Goal: Transaction & Acquisition: Purchase product/service

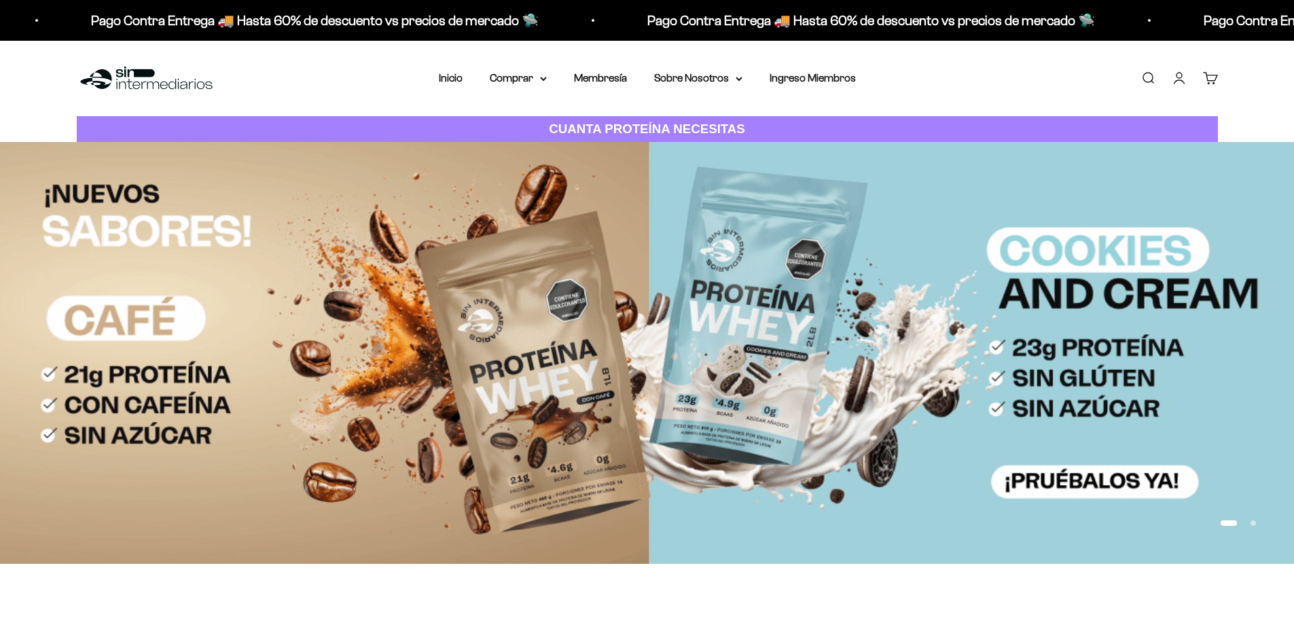
drag, startPoint x: 0, startPoint y: 0, endPoint x: 1172, endPoint y: 81, distance: 1174.6
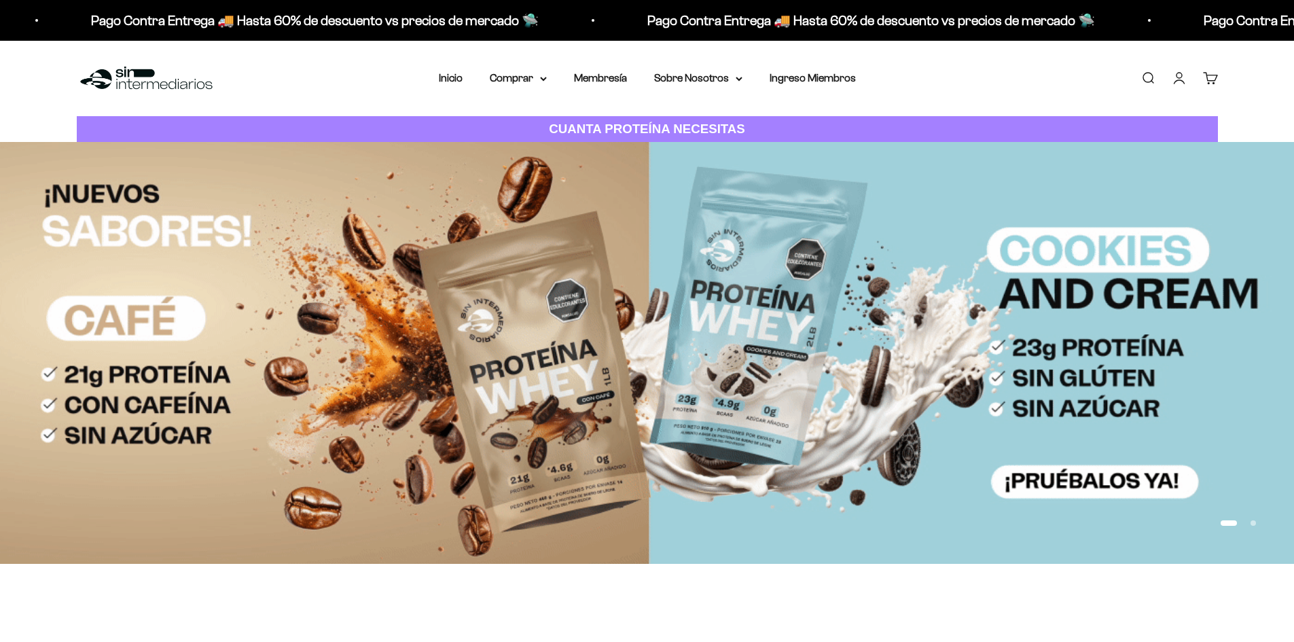
click at [1172, 81] on link "Iniciar sesión" at bounding box center [1179, 78] width 15 height 15
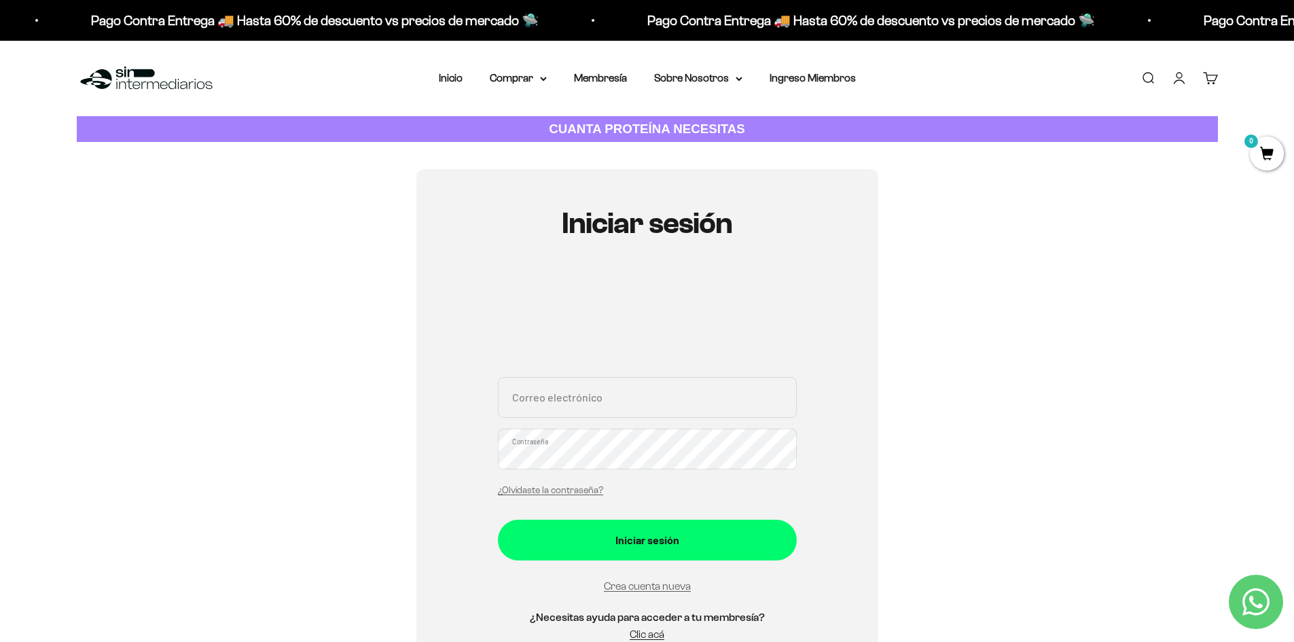
drag, startPoint x: 641, startPoint y: 413, endPoint x: 641, endPoint y: 421, distance: 7.5
click at [641, 421] on div "Correo electrónico Contraseña ¿Olvidaste la contraseña?" at bounding box center [647, 440] width 299 height 126
type input "[EMAIL_ADDRESS][DOMAIN_NAME]"
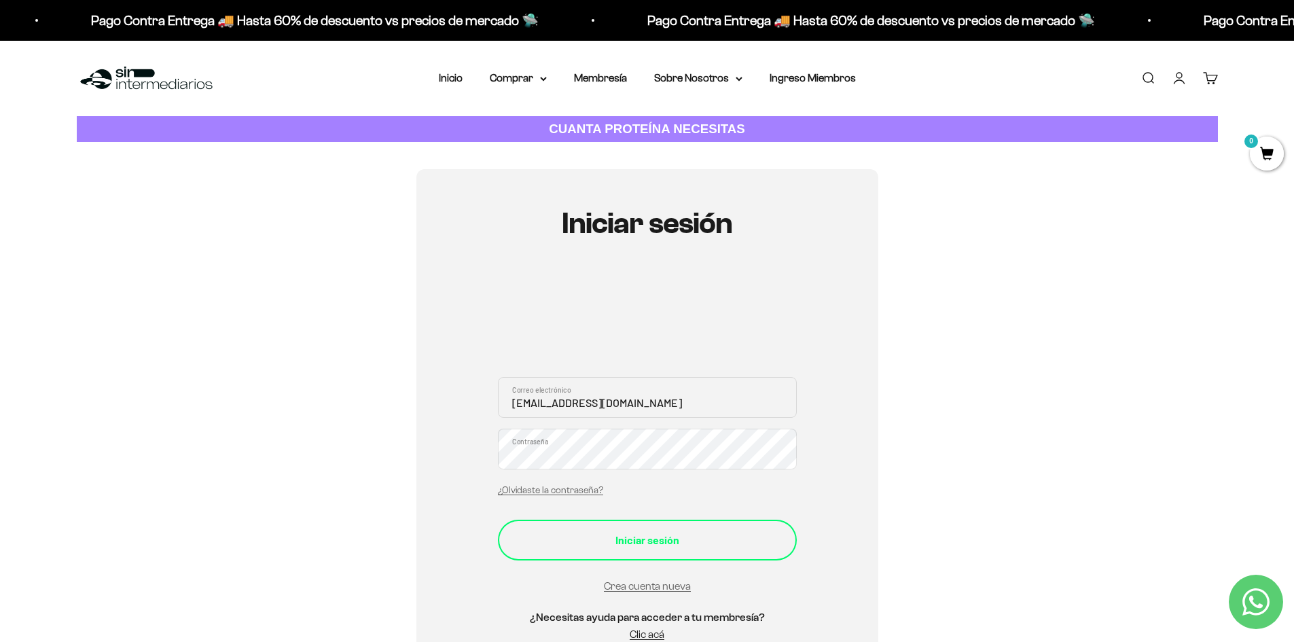
click at [717, 540] on div "Iniciar sesión" at bounding box center [647, 540] width 245 height 18
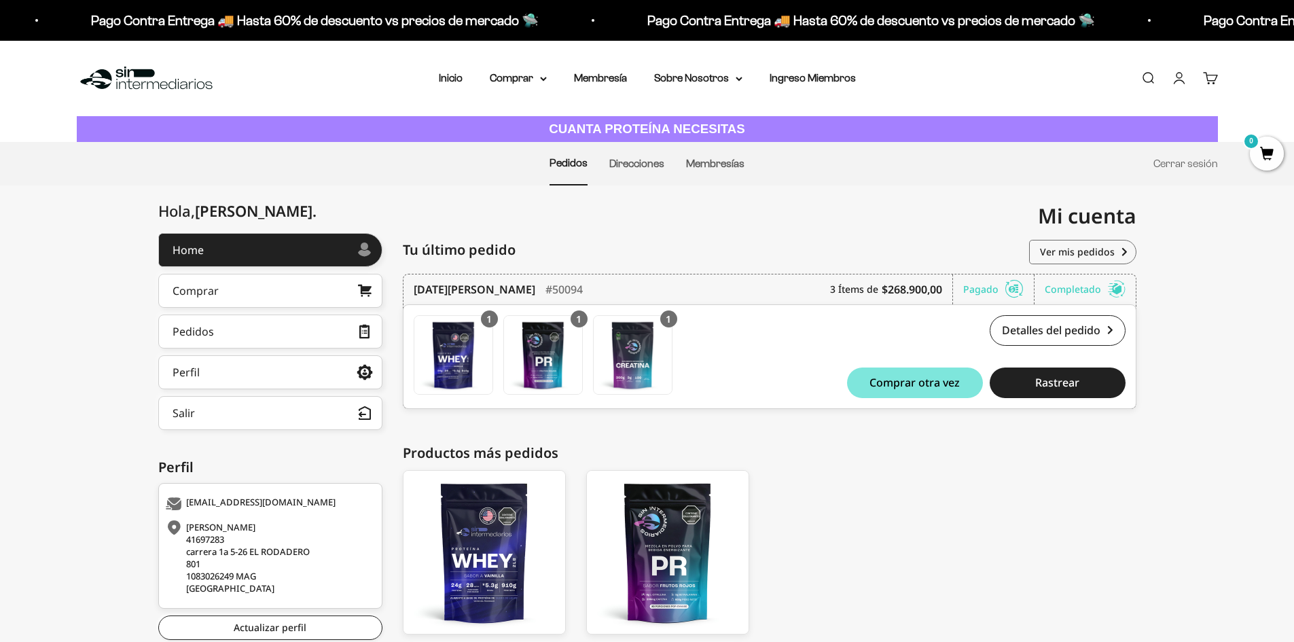
scroll to position [98, 0]
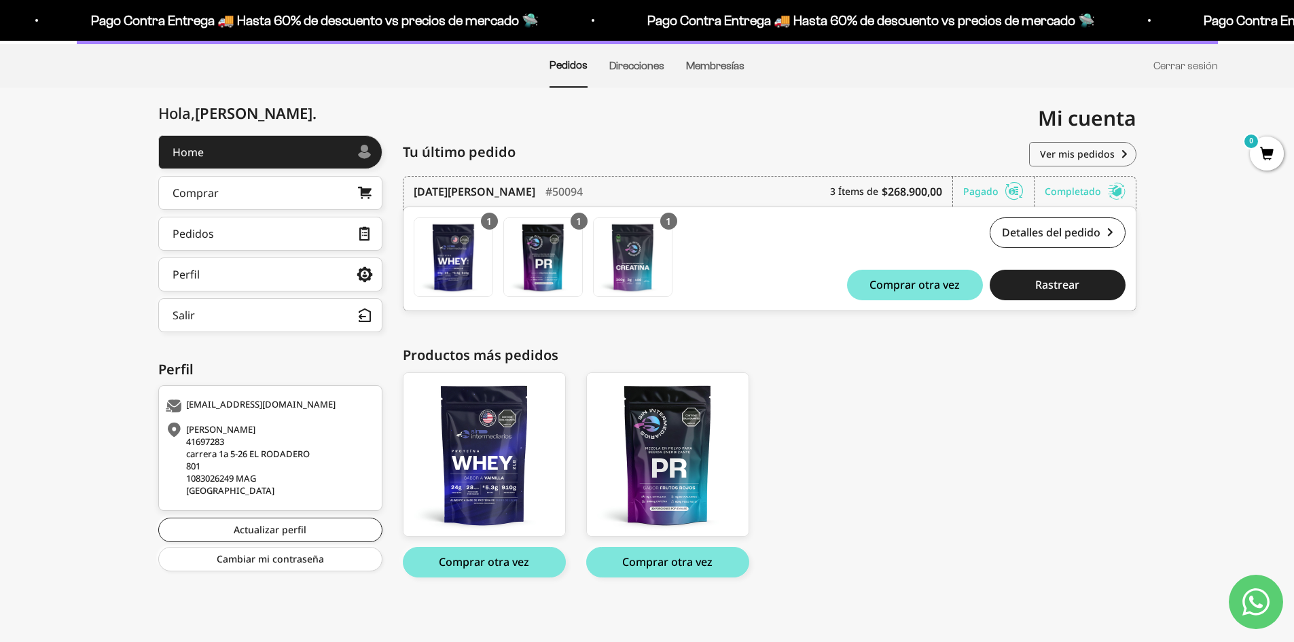
drag, startPoint x: 1303, startPoint y: 88, endPoint x: 1303, endPoint y: 337, distance: 248.6
click at [1294, 337] on html "Ir al contenido Pago Contra Entrega 🚚 Hasta 60% de descuento vs precios de merc…" at bounding box center [647, 272] width 1294 height 740
click at [270, 243] on link "Pedidos" at bounding box center [270, 234] width 224 height 34
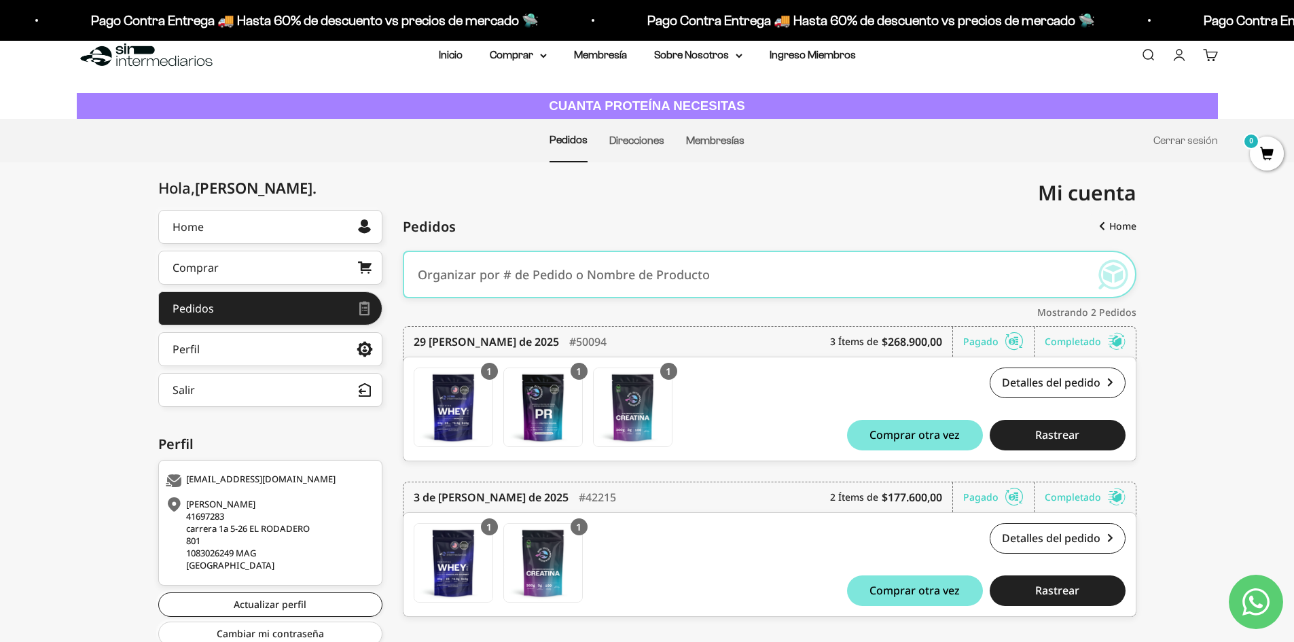
scroll to position [73, 0]
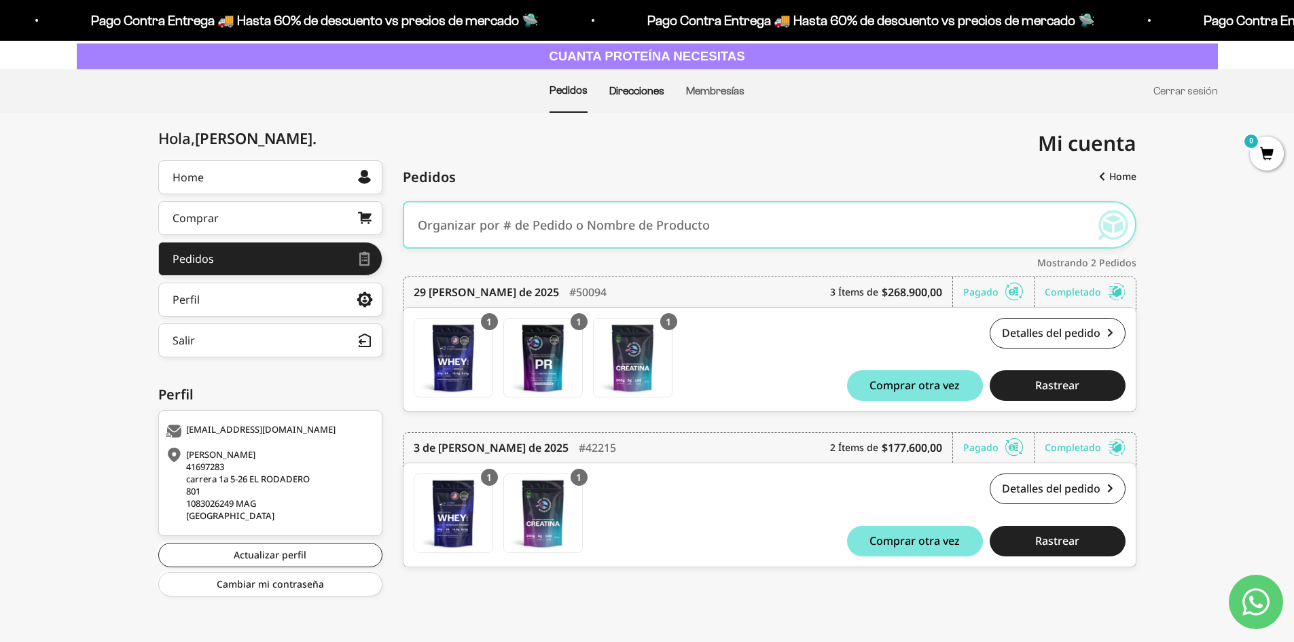
click at [635, 92] on link "Direcciones" at bounding box center [636, 91] width 55 height 12
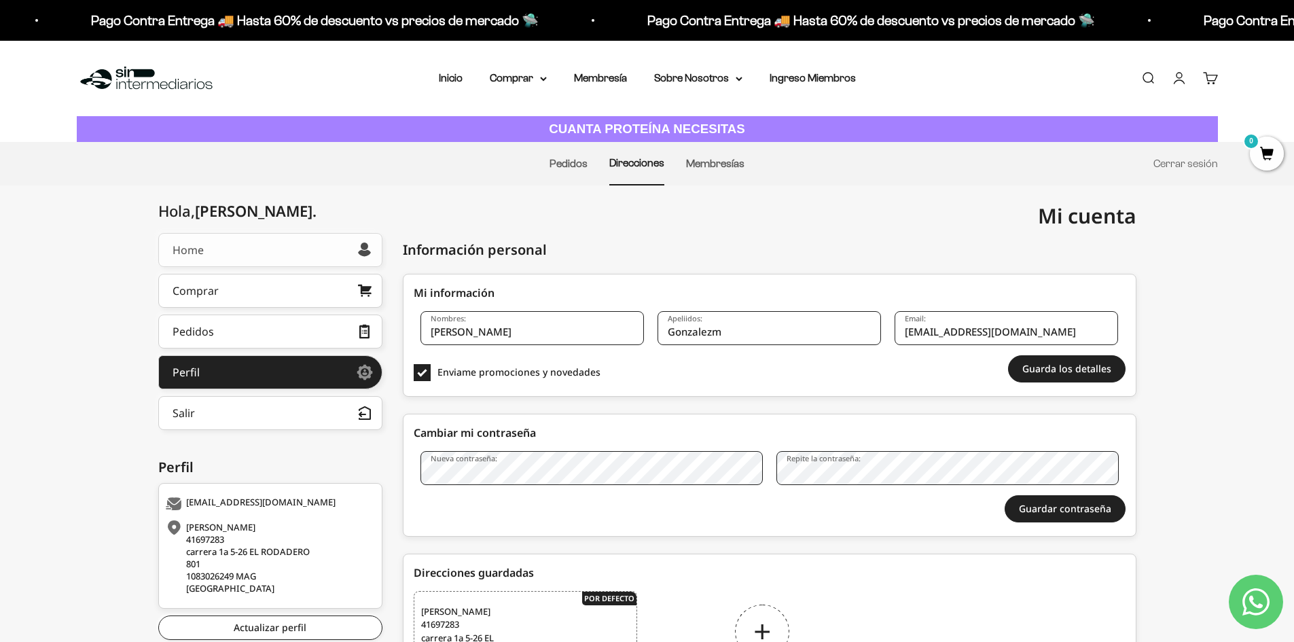
click at [222, 257] on link "Home" at bounding box center [270, 250] width 224 height 34
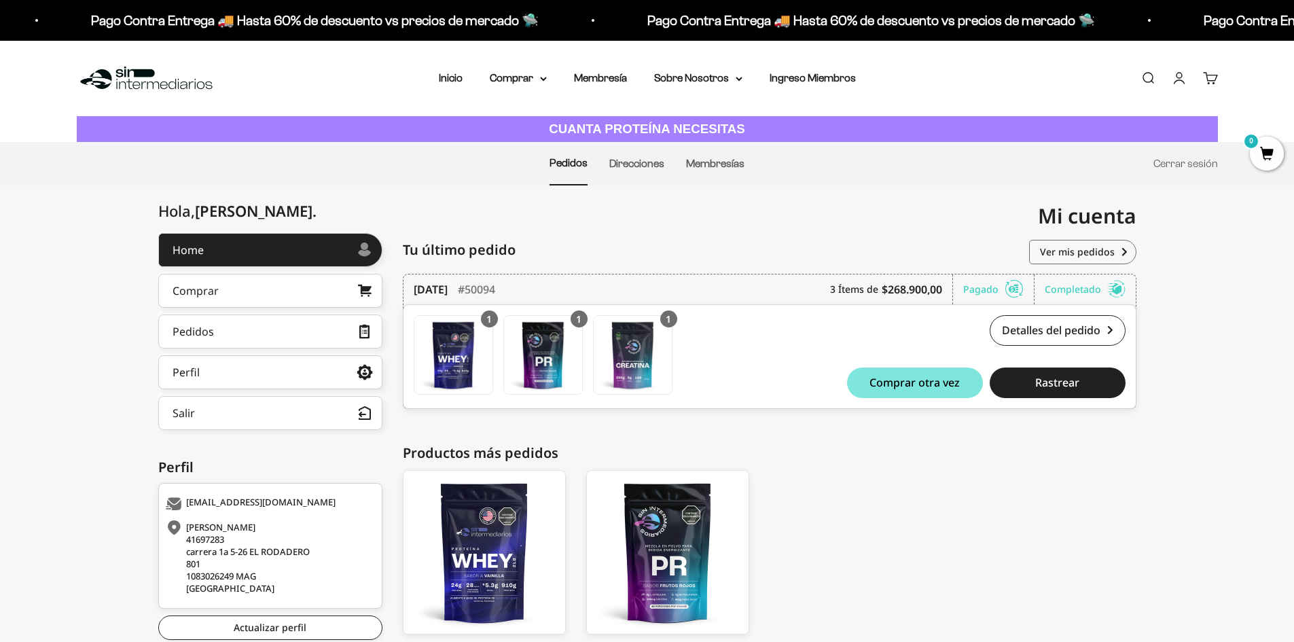
click at [412, 75] on div "Menú Buscar Inicio Comprar Proteínas Ver Todos Whey Iso Vegan Pancakes Pre-Entr…" at bounding box center [647, 78] width 1294 height 75
click at [450, 76] on link "Inicio" at bounding box center [451, 78] width 24 height 12
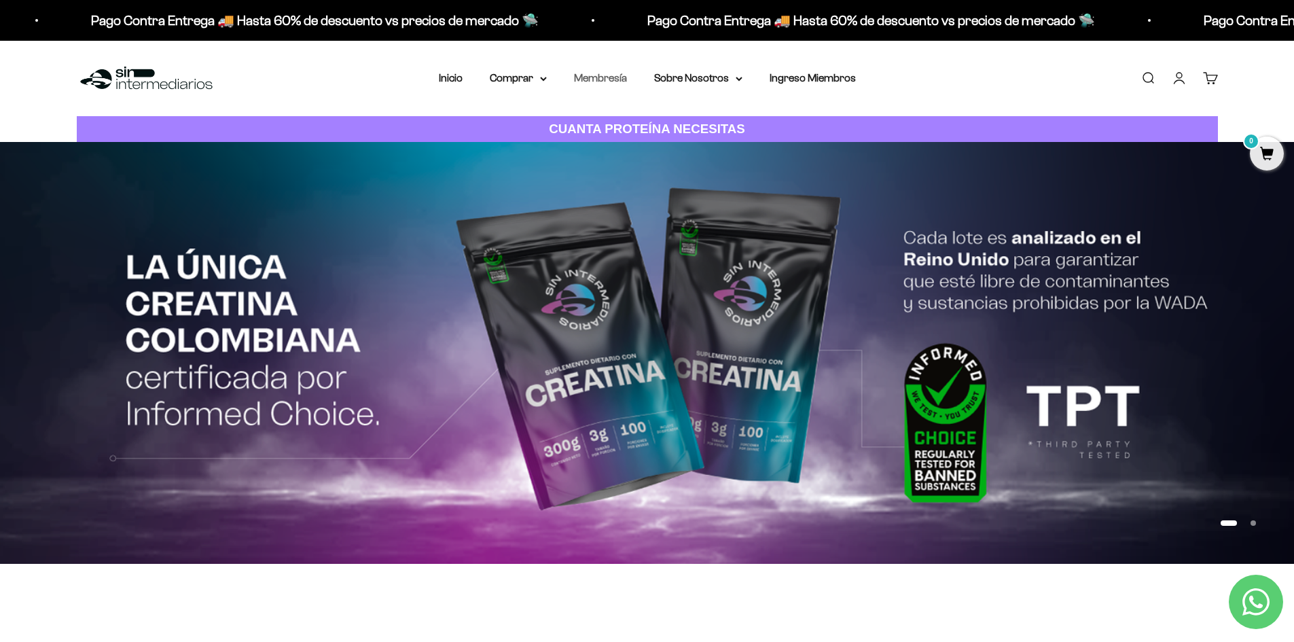
click at [618, 83] on link "Membresía" at bounding box center [600, 78] width 53 height 12
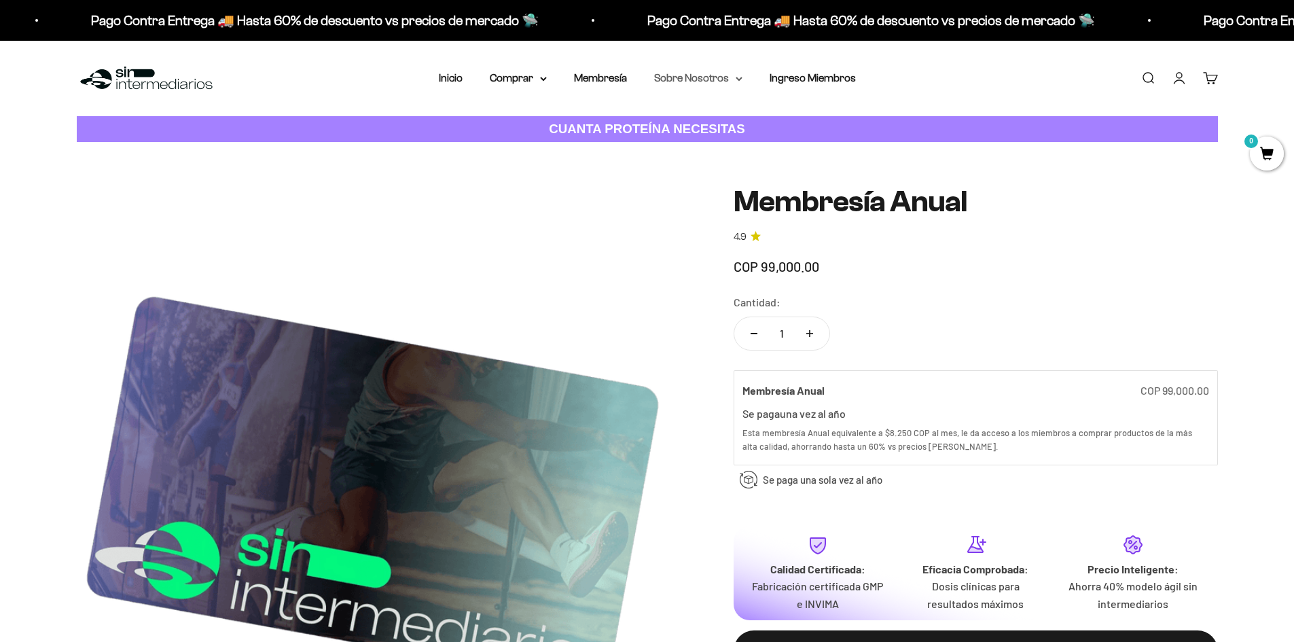
click at [712, 84] on summary "Sobre Nosotros" at bounding box center [698, 78] width 88 height 18
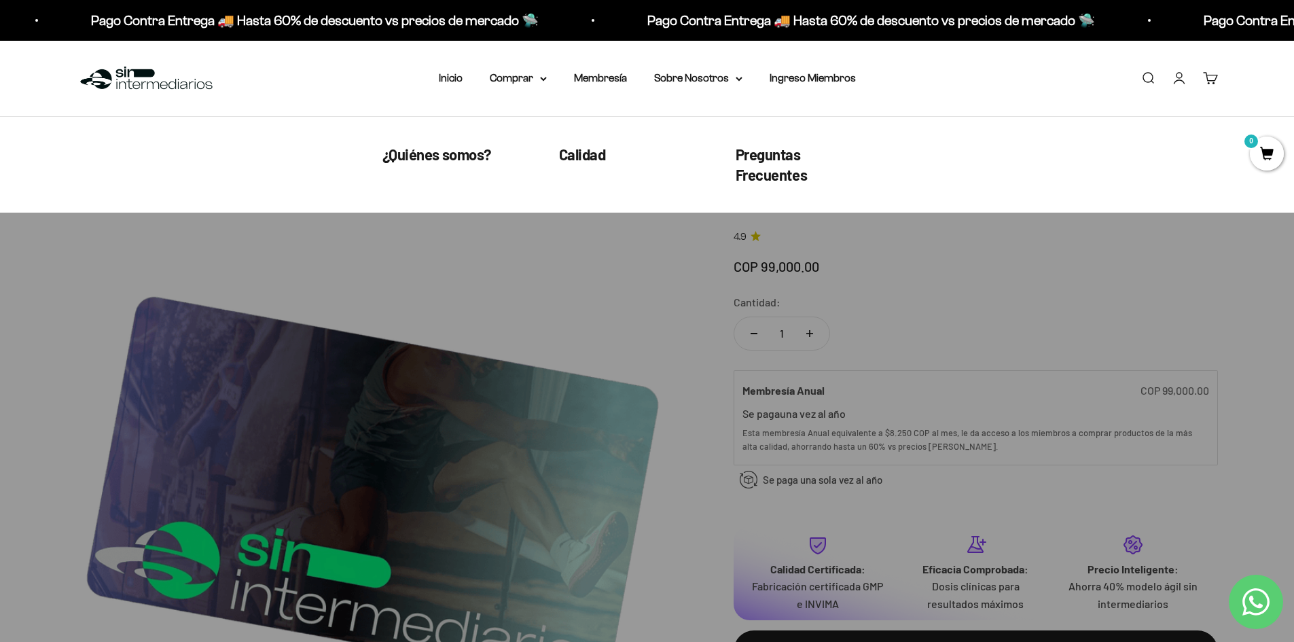
click at [463, 72] on nav "Inicio Comprar Proteínas Ver Todos Whey Iso Vegan" at bounding box center [647, 78] width 417 height 18
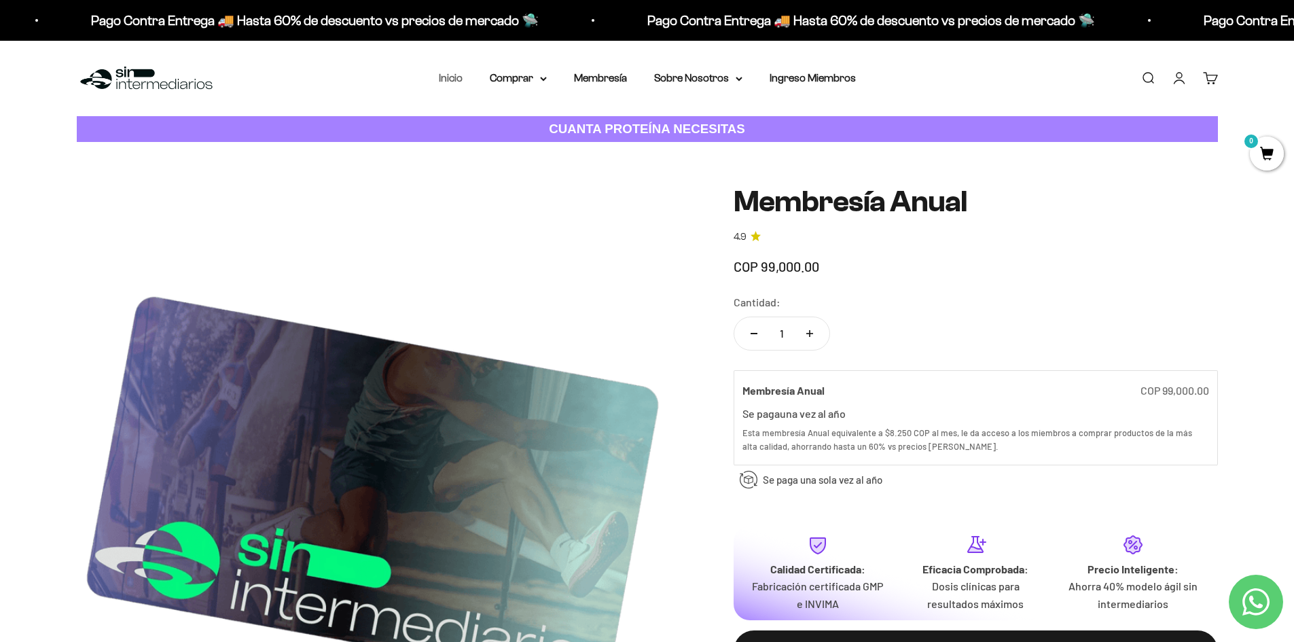
click at [460, 74] on link "Inicio" at bounding box center [451, 78] width 24 height 12
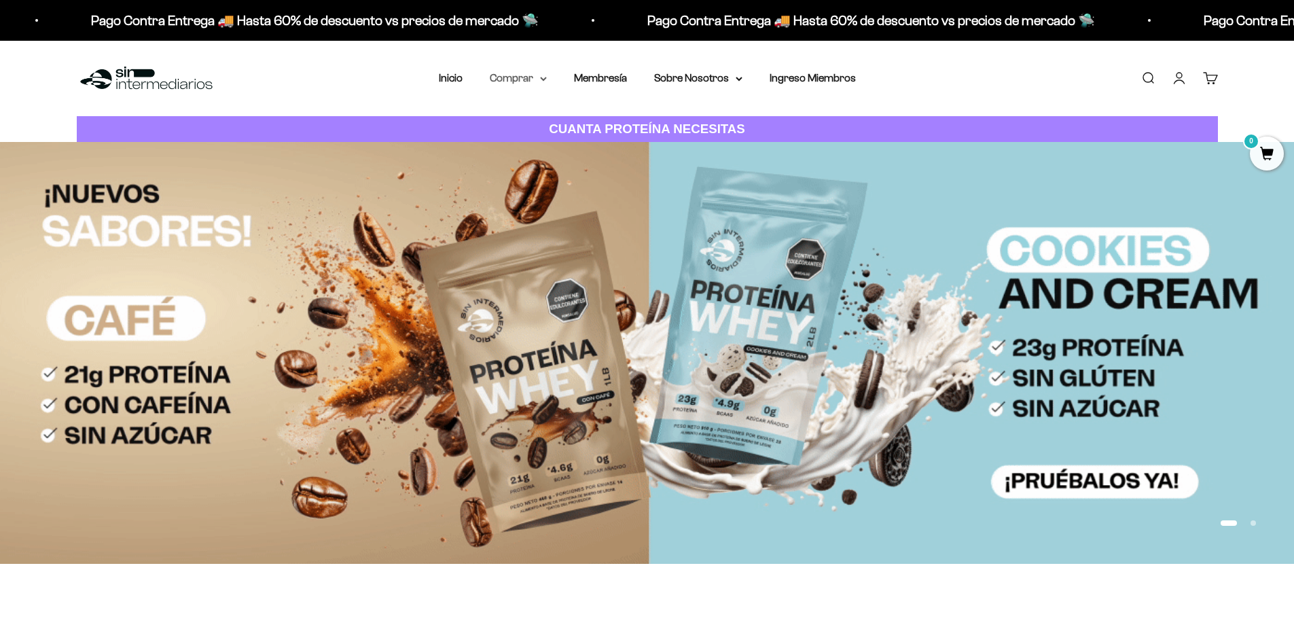
click at [533, 82] on summary "Comprar" at bounding box center [518, 78] width 57 height 18
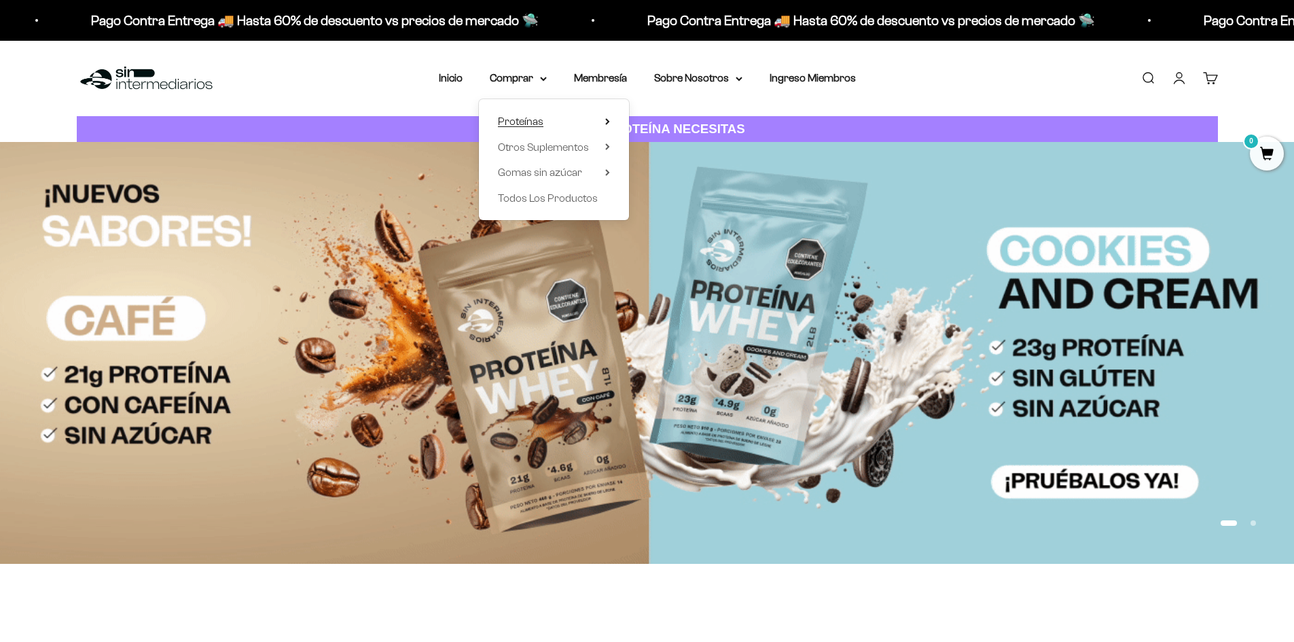
click at [596, 129] on summary "Proteínas" at bounding box center [554, 122] width 112 height 18
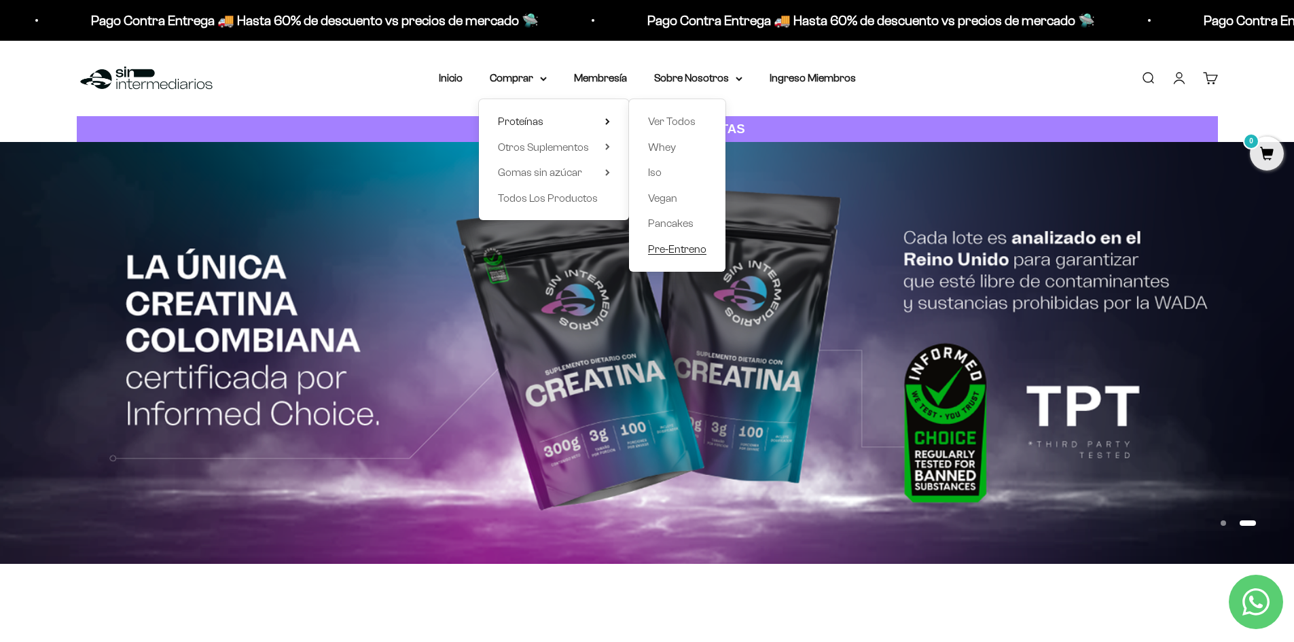
click at [675, 253] on span "Pre-Entreno" at bounding box center [677, 249] width 58 height 12
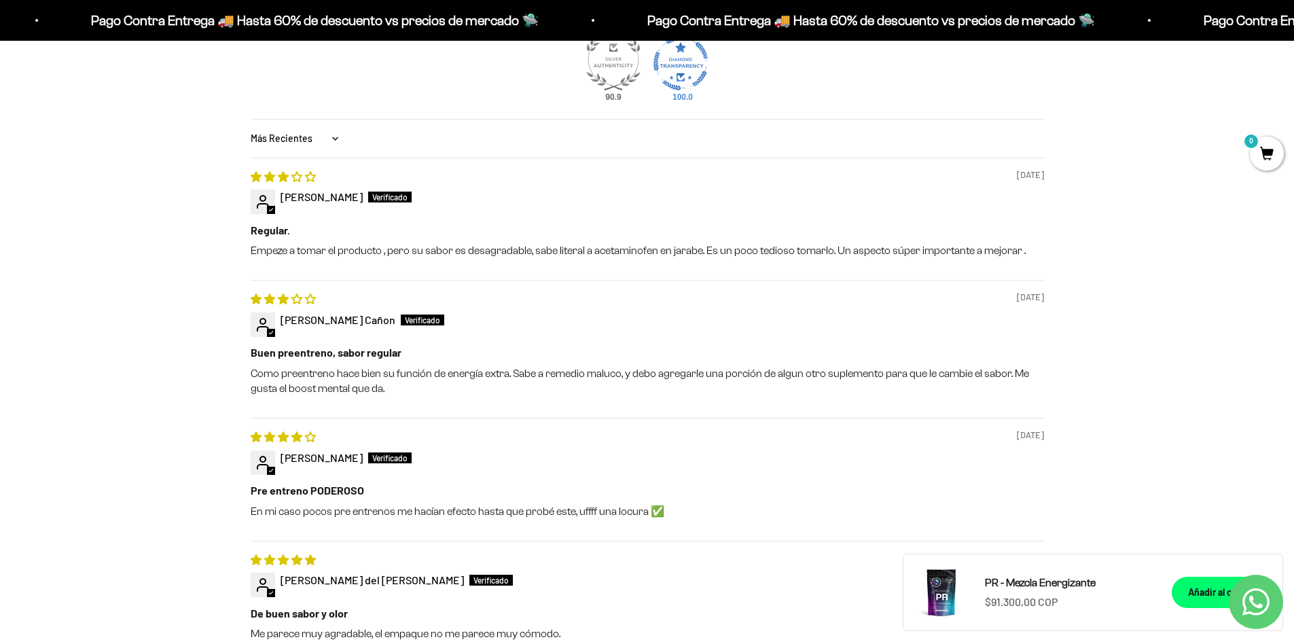
scroll to position [1246, 0]
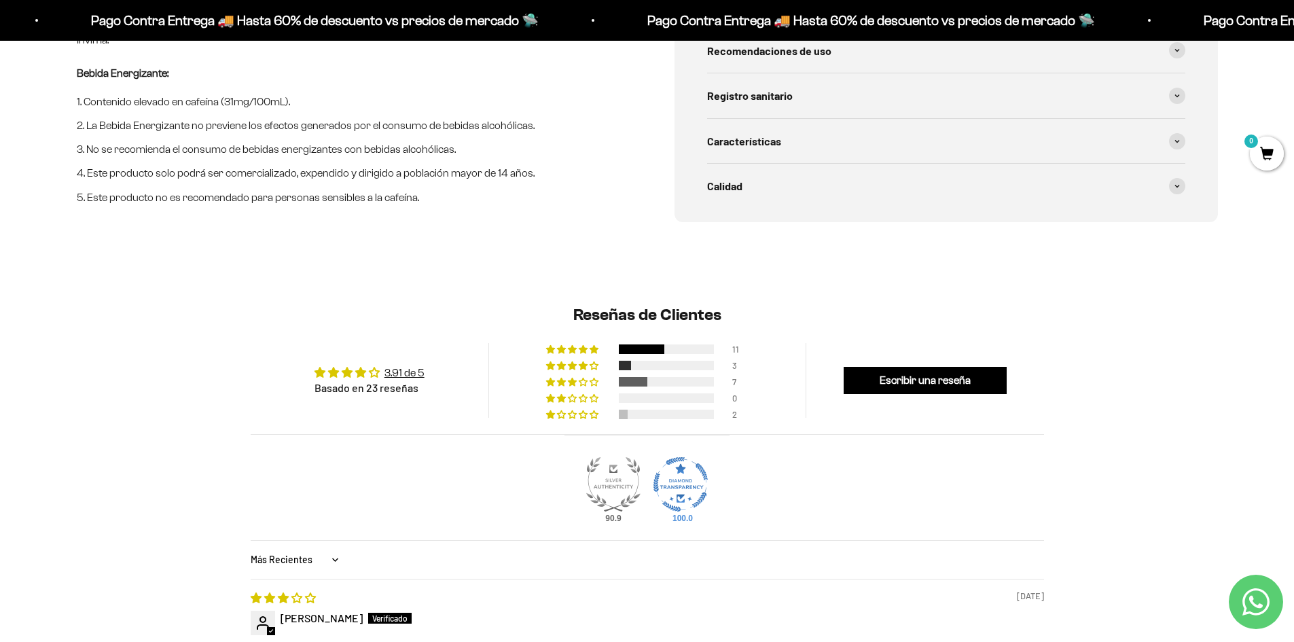
drag, startPoint x: 1302, startPoint y: 78, endPoint x: 1045, endPoint y: 125, distance: 261.0
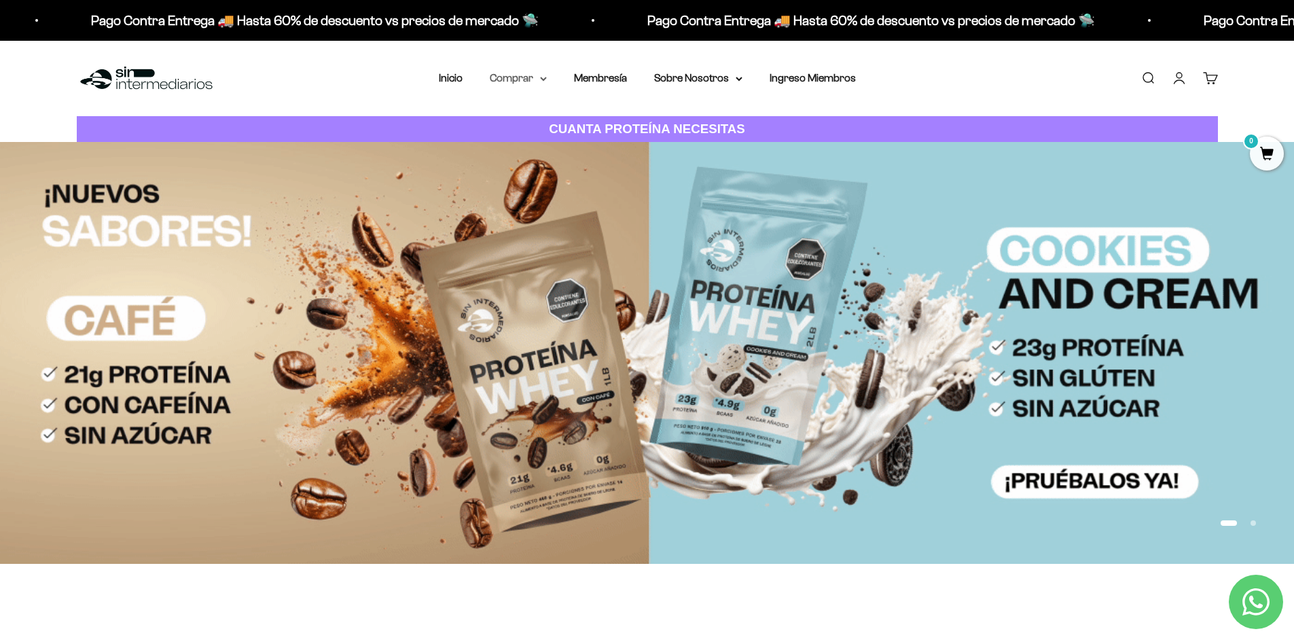
click at [499, 78] on summary "Comprar" at bounding box center [518, 78] width 57 height 18
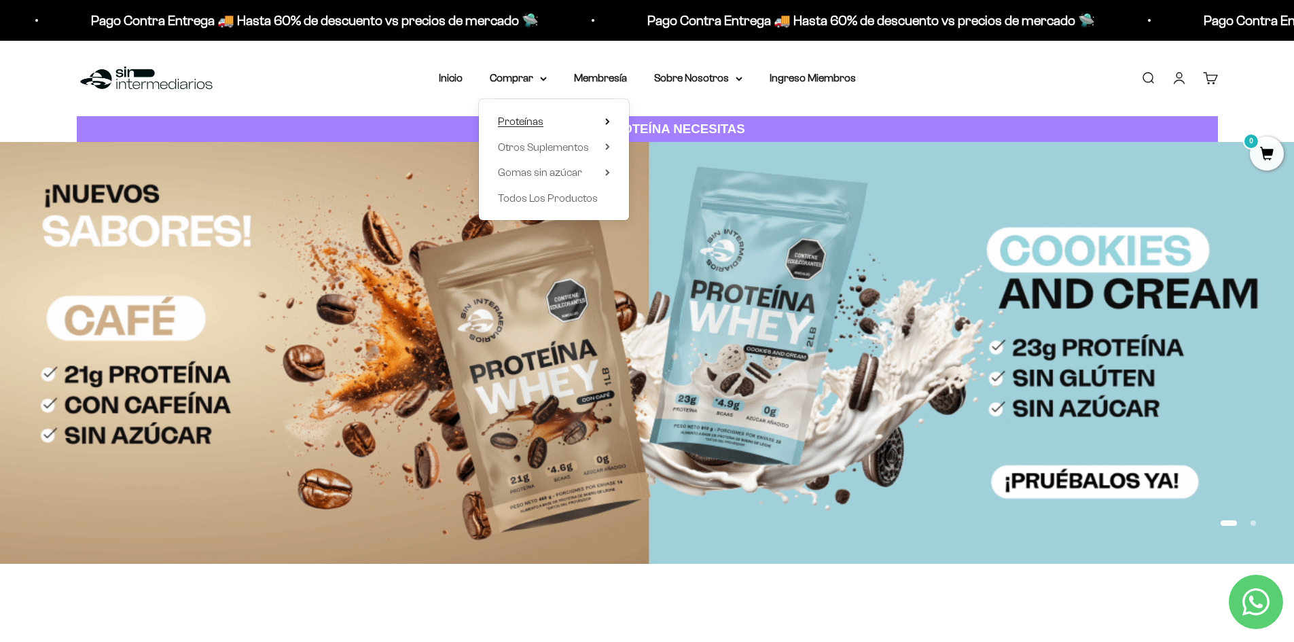
click at [557, 122] on summary "Proteínas" at bounding box center [554, 122] width 112 height 18
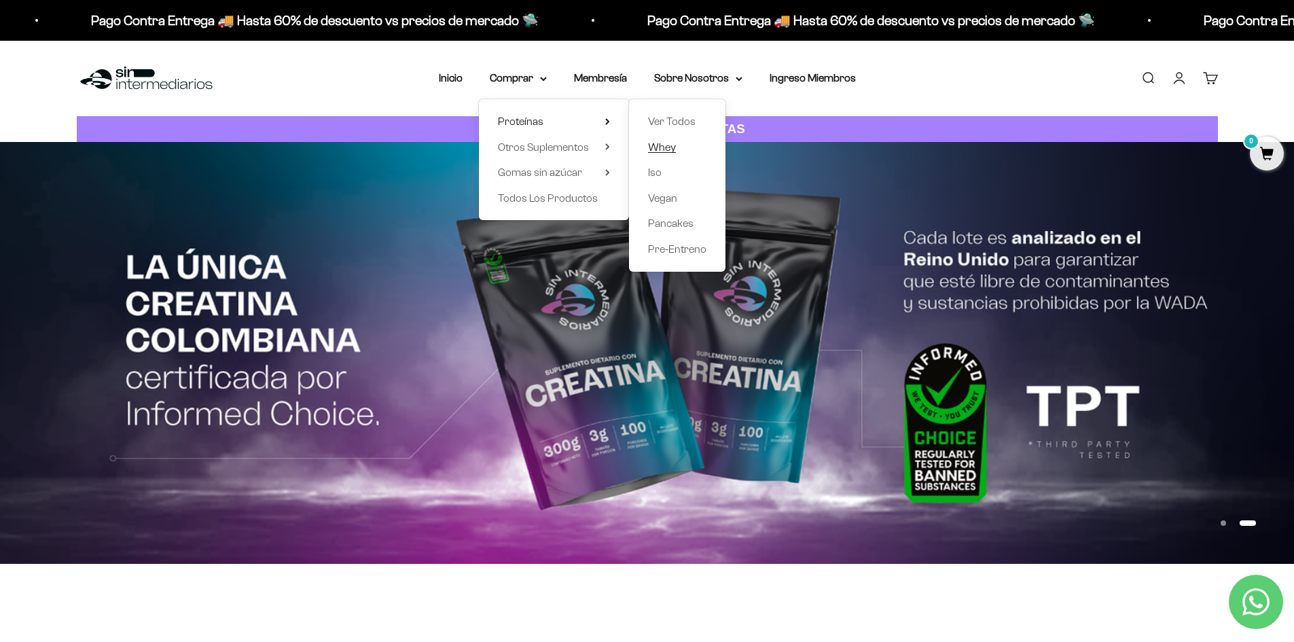
click at [668, 149] on span "Whey" at bounding box center [662, 147] width 28 height 12
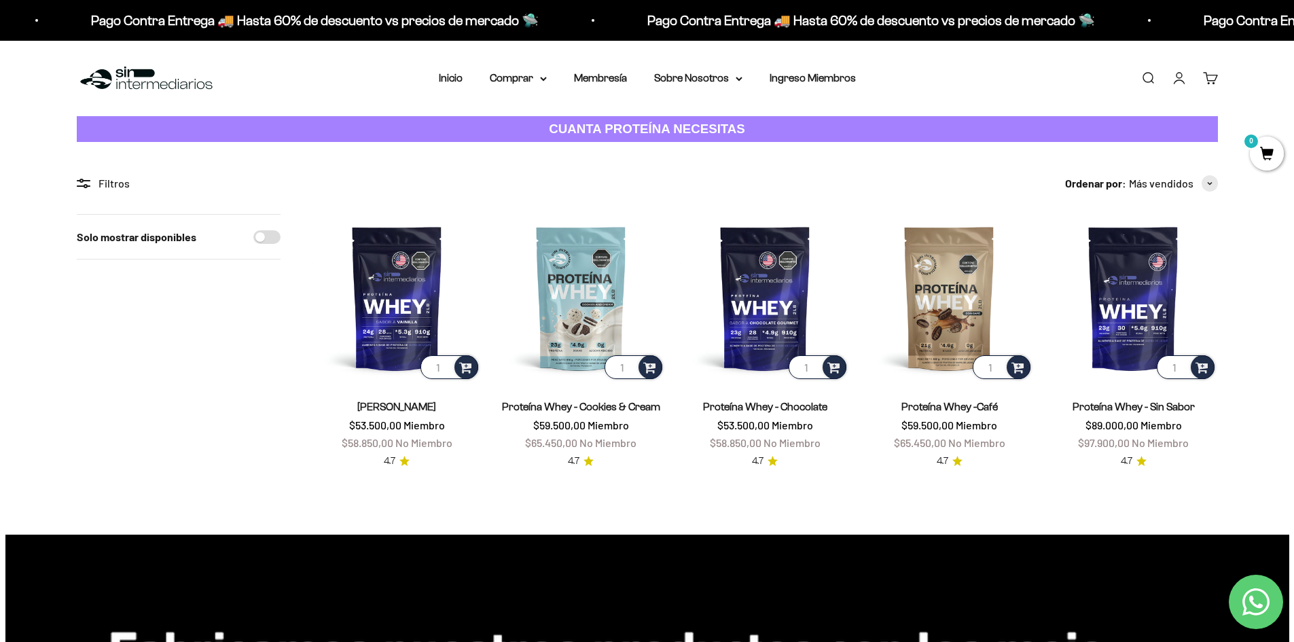
click at [271, 241] on input "Solo mostrar disponibles" at bounding box center [266, 237] width 27 height 14
checkbox input "true"
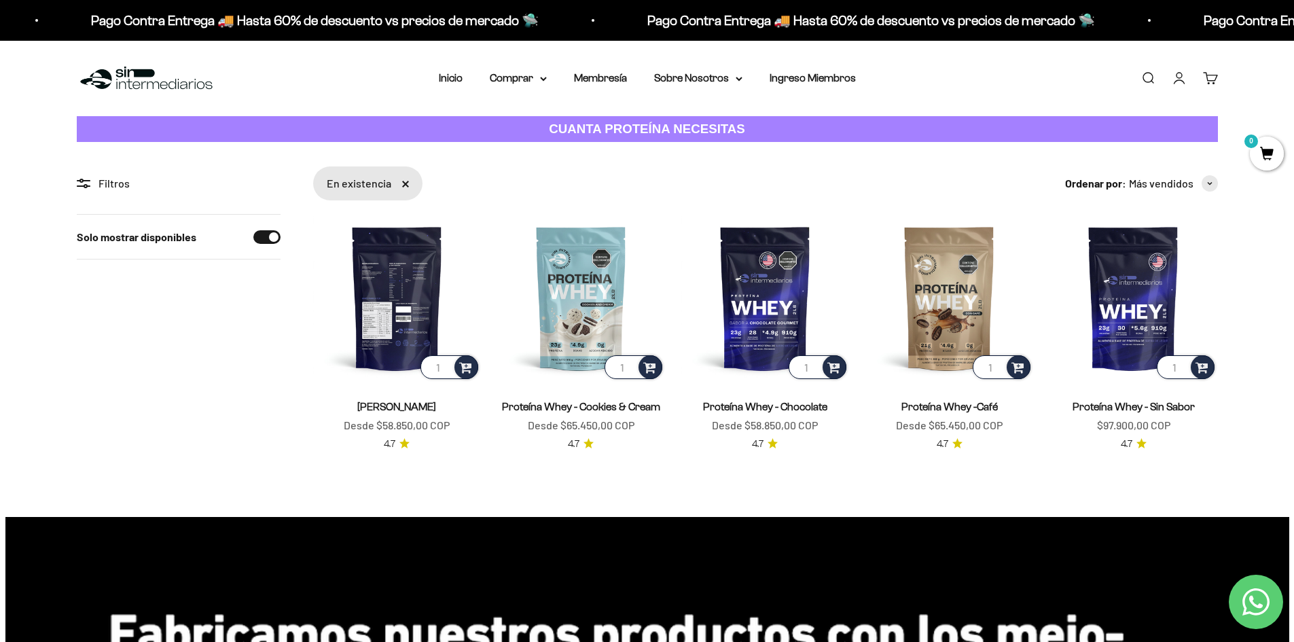
click at [371, 304] on img at bounding box center [397, 298] width 168 height 168
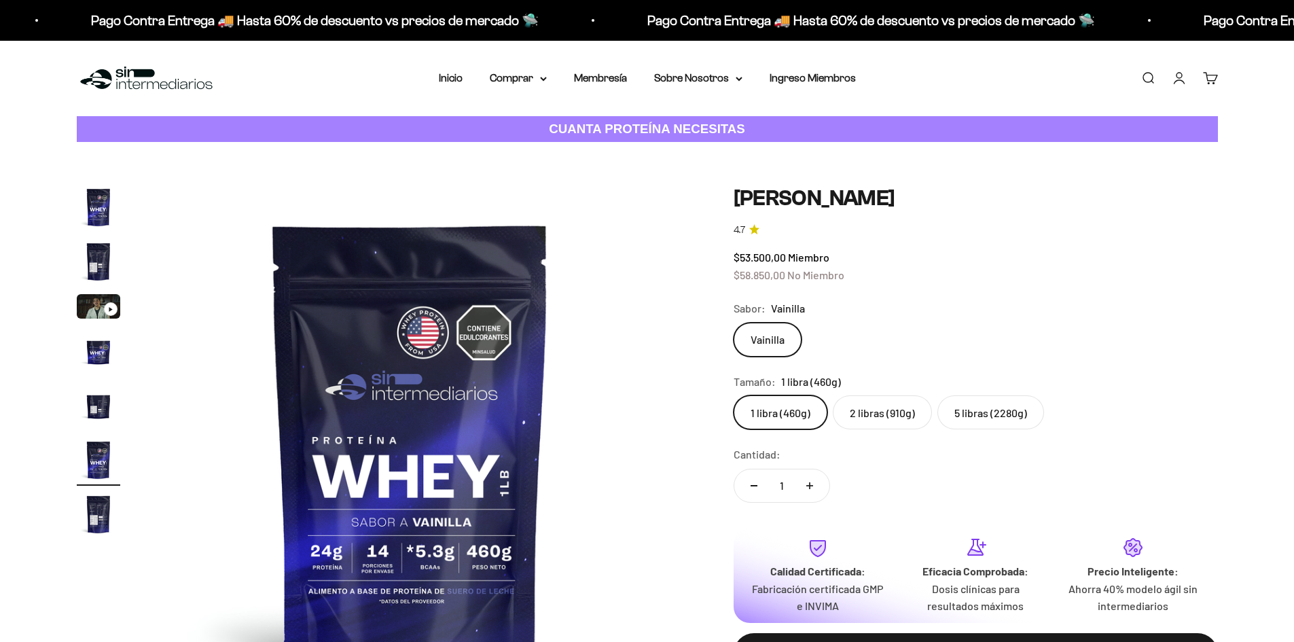
click at [971, 416] on label "5 libras (2280g)" at bounding box center [990, 412] width 107 height 34
click at [734, 395] on input "5 libras (2280g)" at bounding box center [733, 395] width 1 height 1
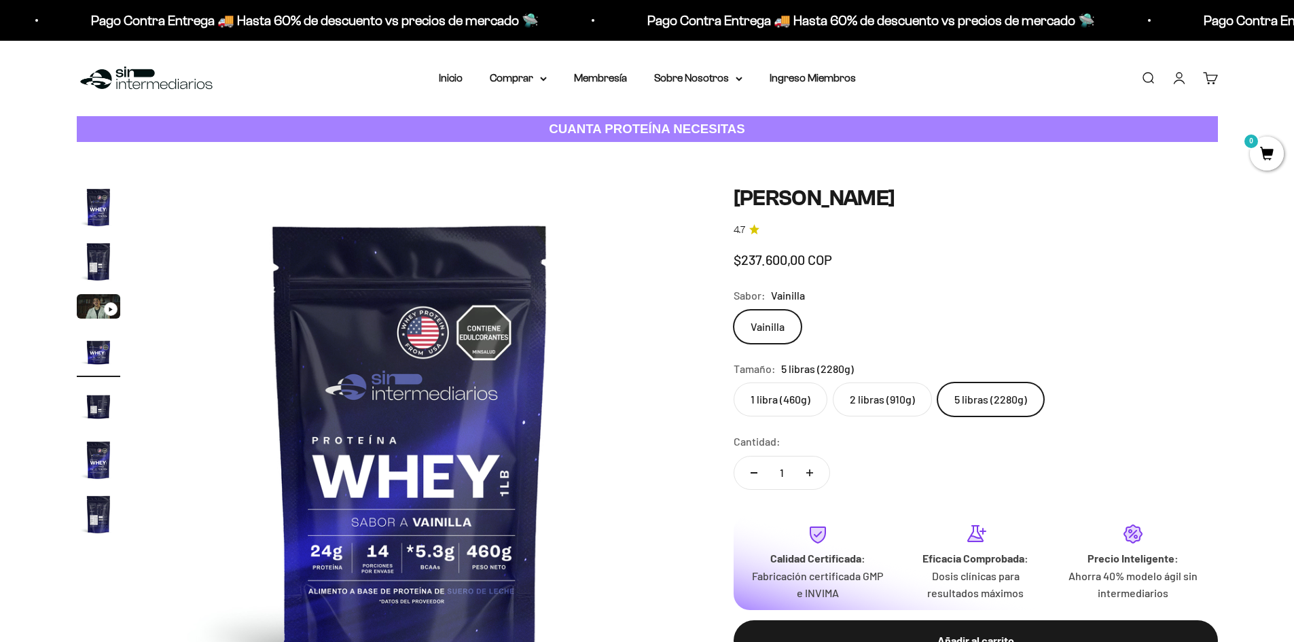
scroll to position [0, 1596]
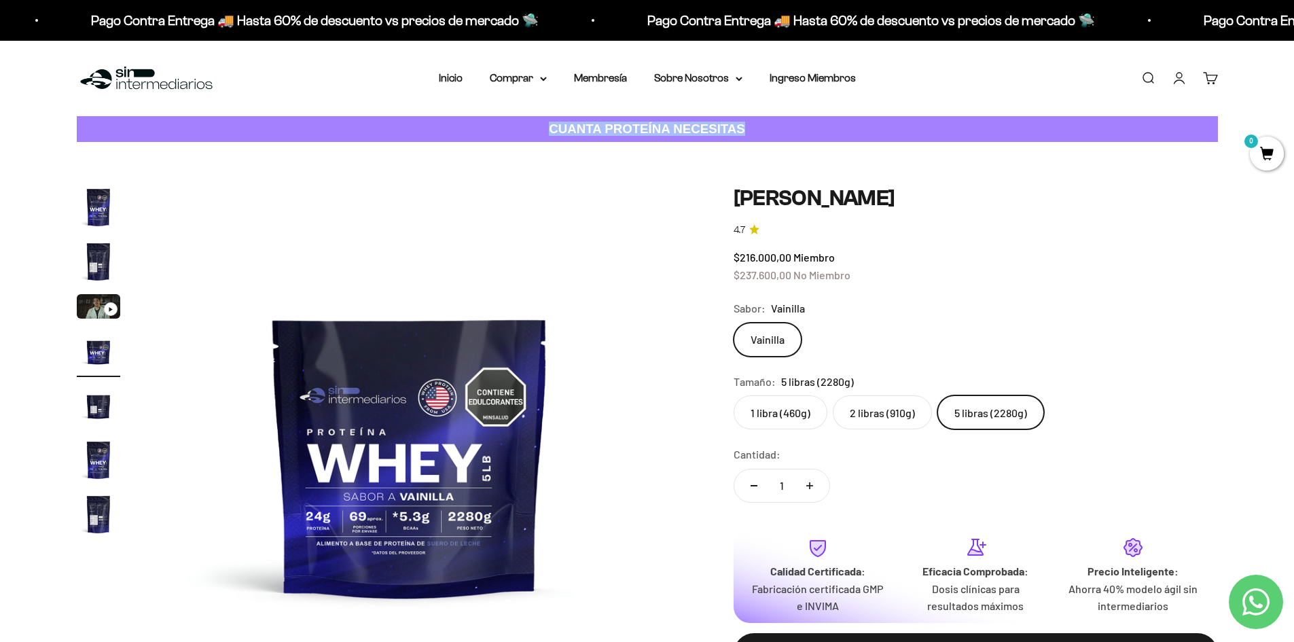
drag, startPoint x: 1293, startPoint y: 111, endPoint x: 1203, endPoint y: 238, distance: 155.5
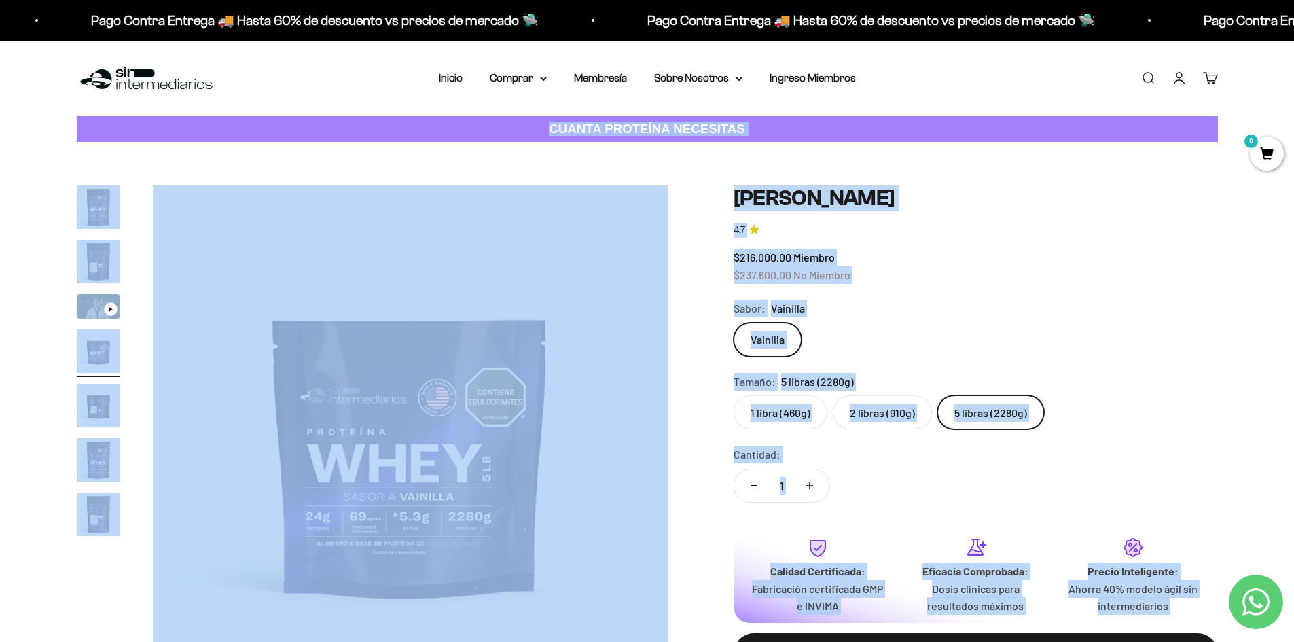
click at [913, 385] on div "Tamaño: 5 libras (2280g)" at bounding box center [976, 382] width 484 height 18
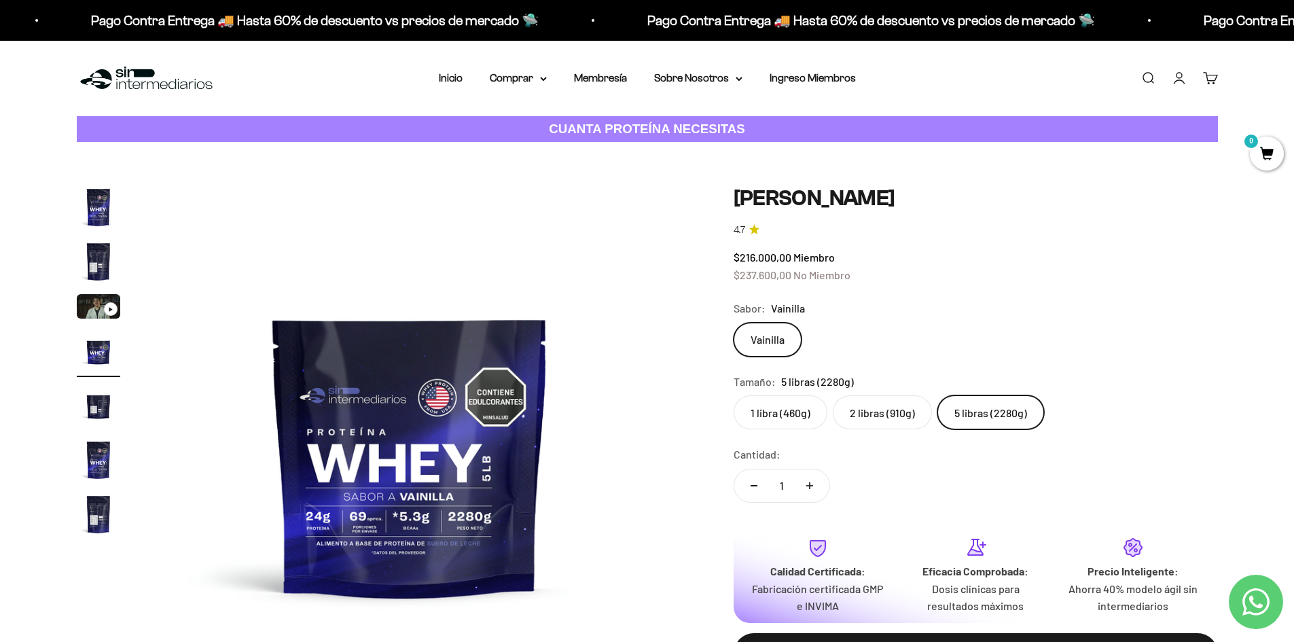
click at [901, 408] on label "2 libras (910g)" at bounding box center [882, 412] width 99 height 34
click at [734, 395] on input "2 libras (910g)" at bounding box center [733, 395] width 1 height 1
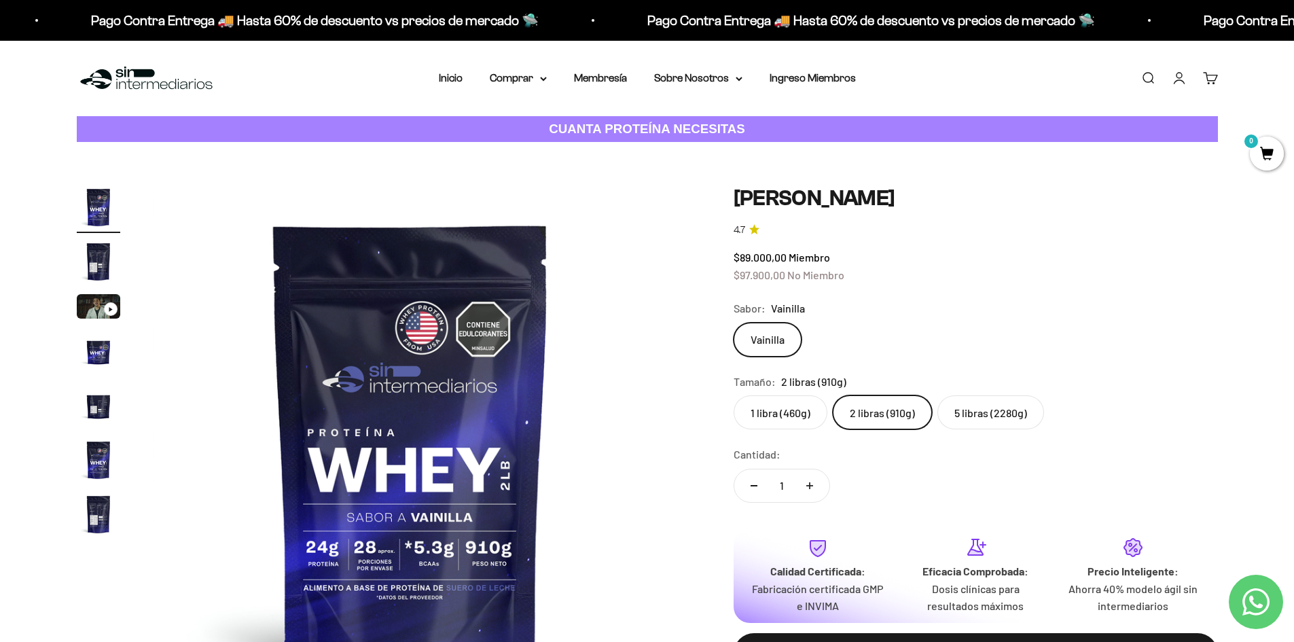
click at [965, 410] on label "5 libras (2280g)" at bounding box center [990, 412] width 107 height 34
click at [734, 395] on input "5 libras (2280g)" at bounding box center [733, 395] width 1 height 1
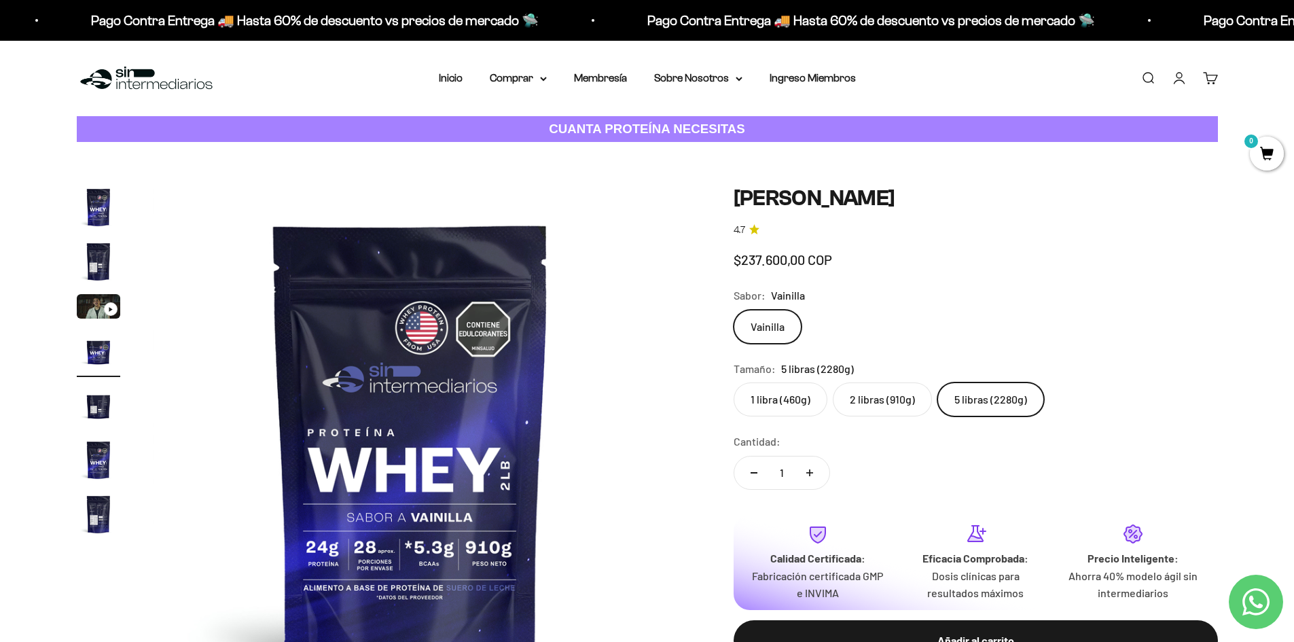
scroll to position [0, 1596]
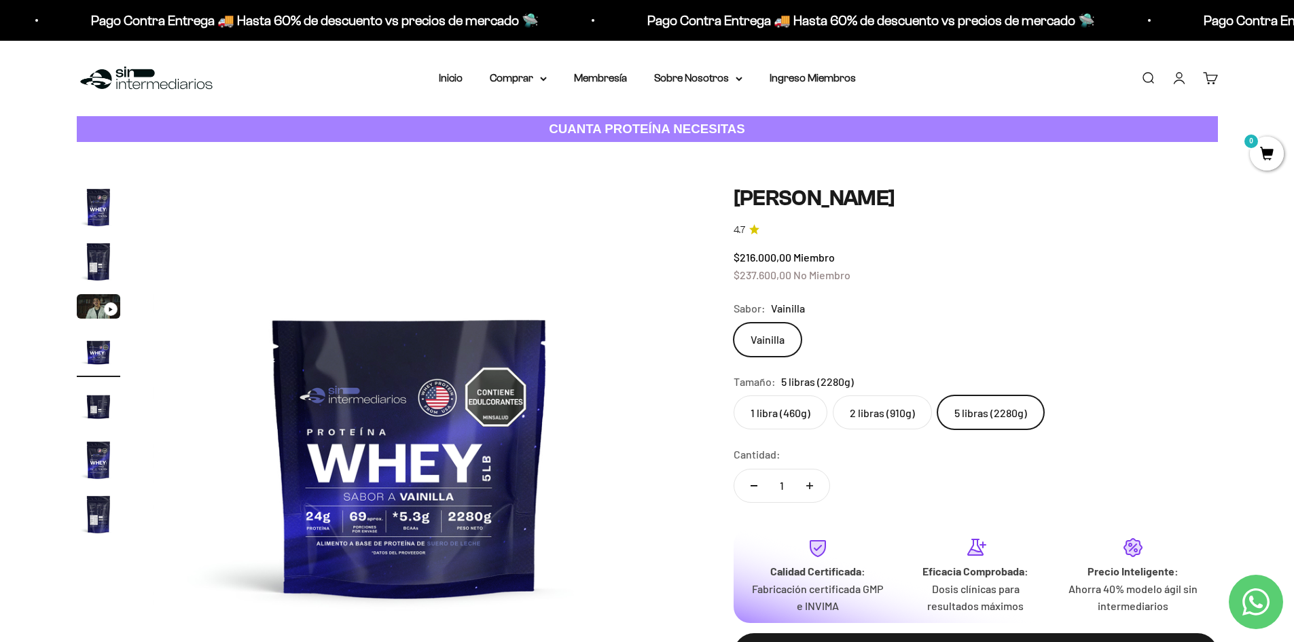
click at [899, 406] on label "2 libras (910g)" at bounding box center [882, 412] width 99 height 34
click at [734, 395] on input "2 libras (910g)" at bounding box center [733, 395] width 1 height 1
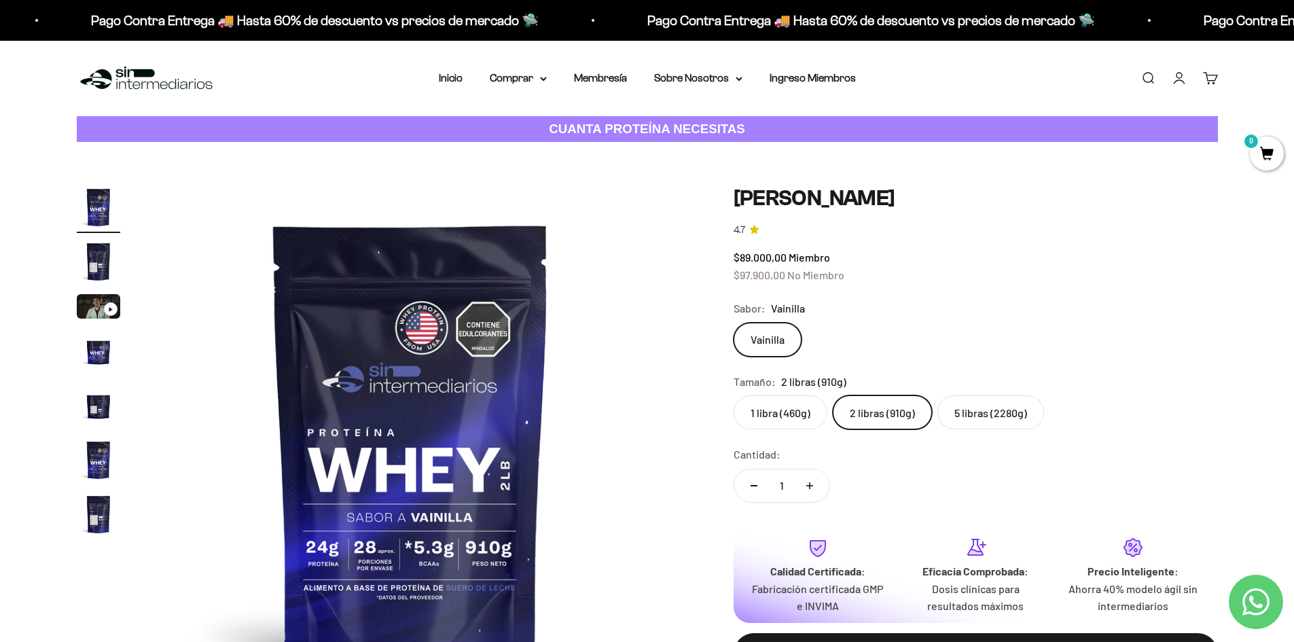
click at [993, 421] on label "5 libras (2280g)" at bounding box center [990, 412] width 107 height 34
click at [734, 395] on input "5 libras (2280g)" at bounding box center [733, 395] width 1 height 1
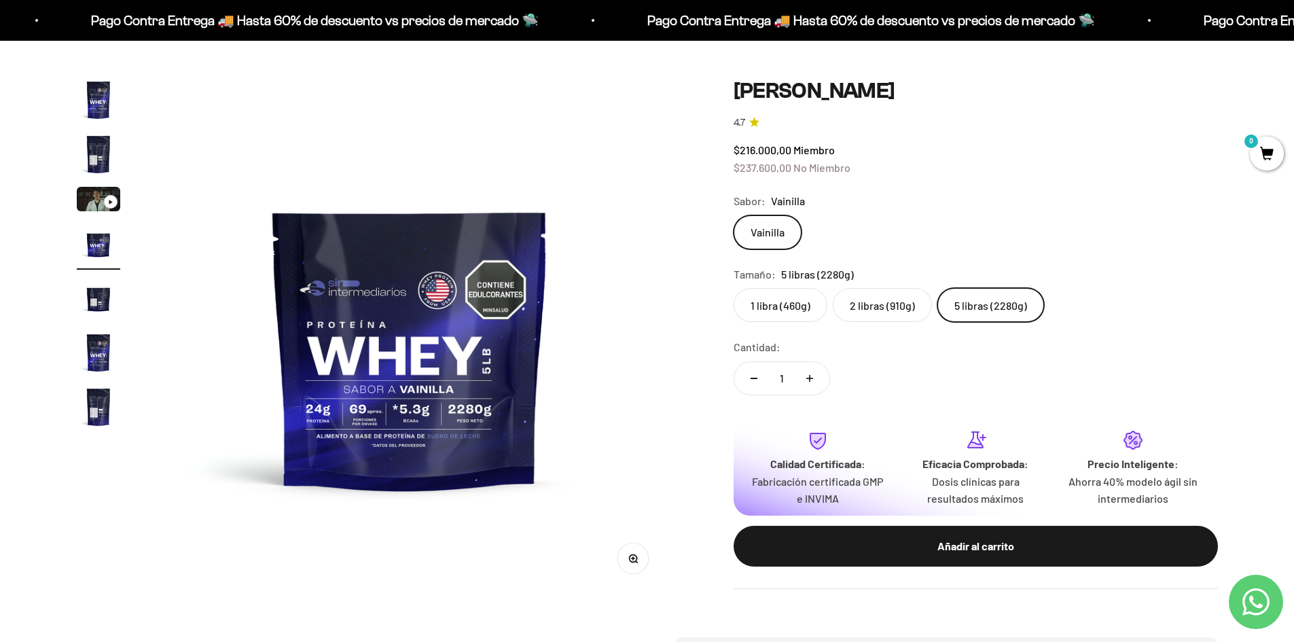
scroll to position [215, 0]
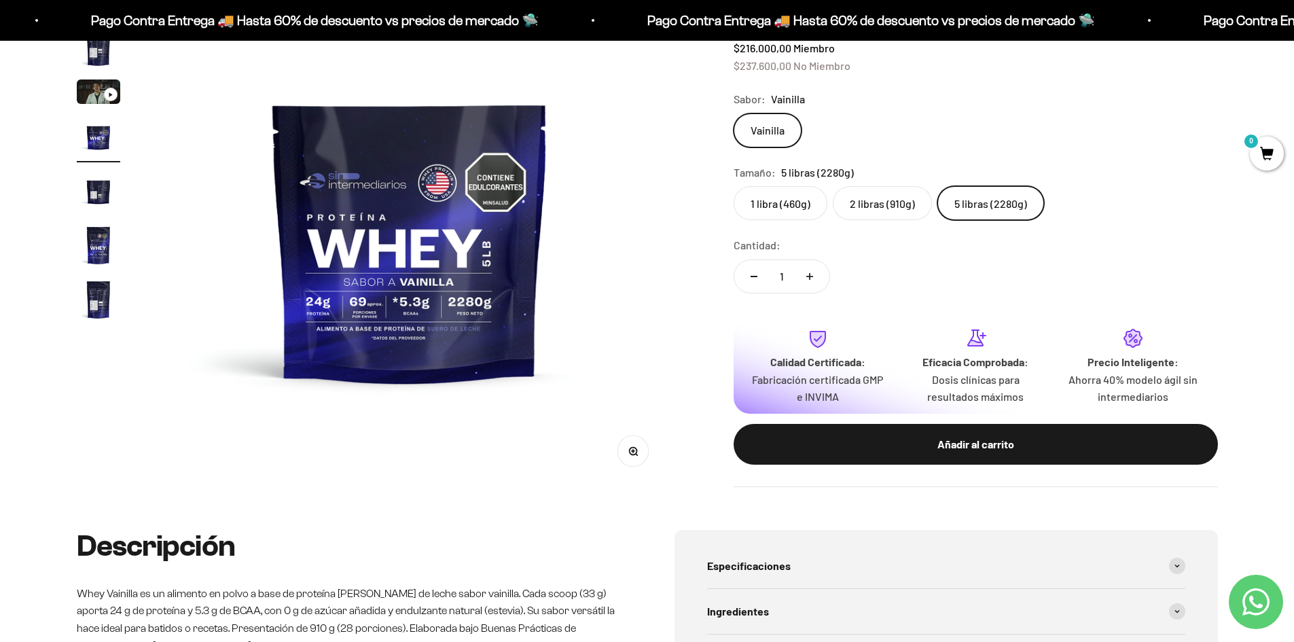
click at [872, 202] on label "2 libras (910g)" at bounding box center [882, 203] width 99 height 34
click at [734, 186] on input "2 libras (910g)" at bounding box center [733, 185] width 1 height 1
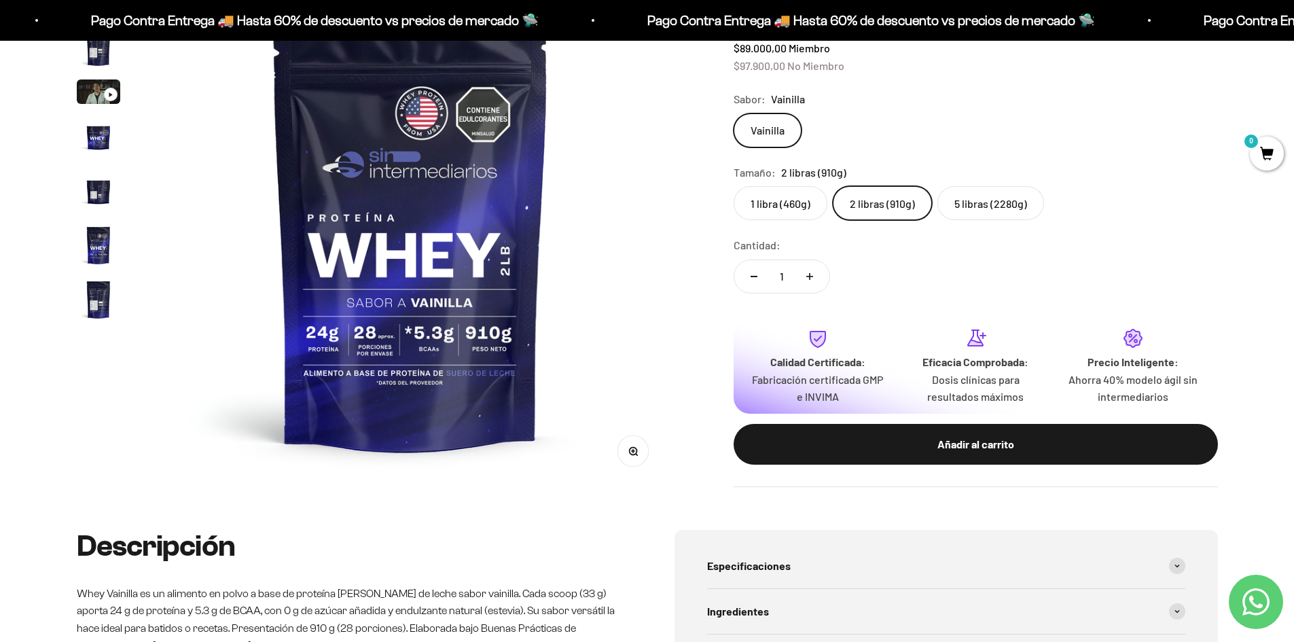
click at [978, 219] on label "5 libras (2280g)" at bounding box center [990, 203] width 107 height 34
click at [734, 186] on input "5 libras (2280g)" at bounding box center [733, 185] width 1 height 1
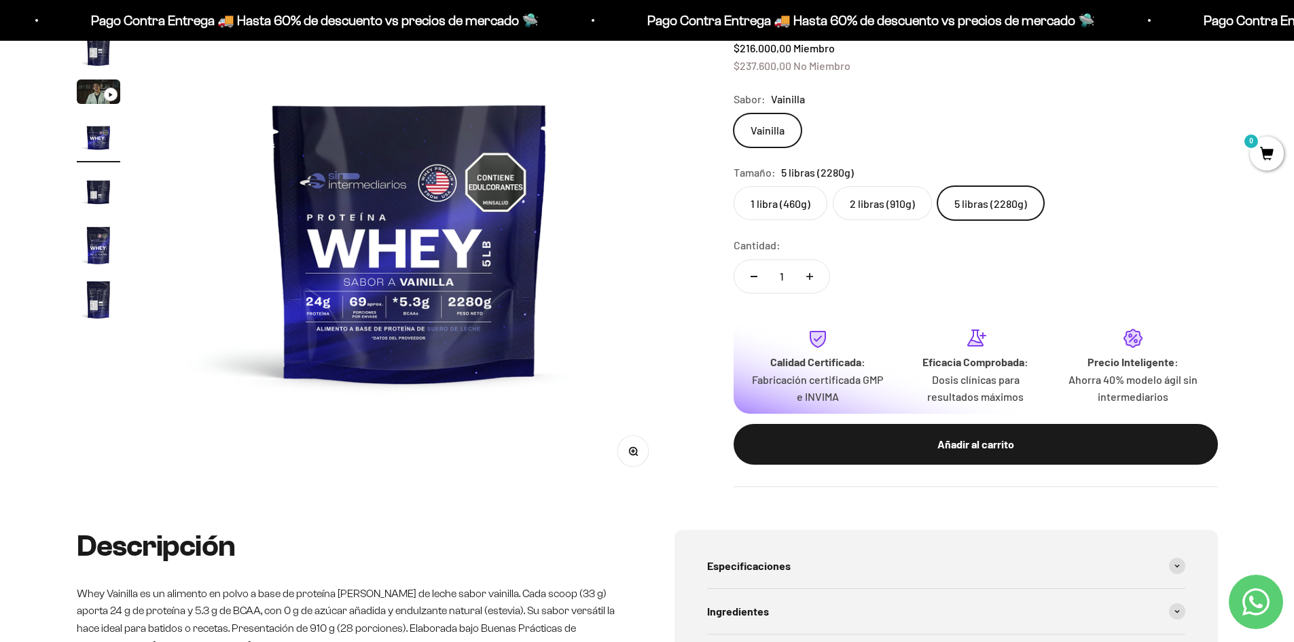
drag, startPoint x: 1056, startPoint y: 435, endPoint x: 1224, endPoint y: 394, distance: 173.5
click at [1056, 436] on div "Añadir al carrito" at bounding box center [976, 444] width 430 height 18
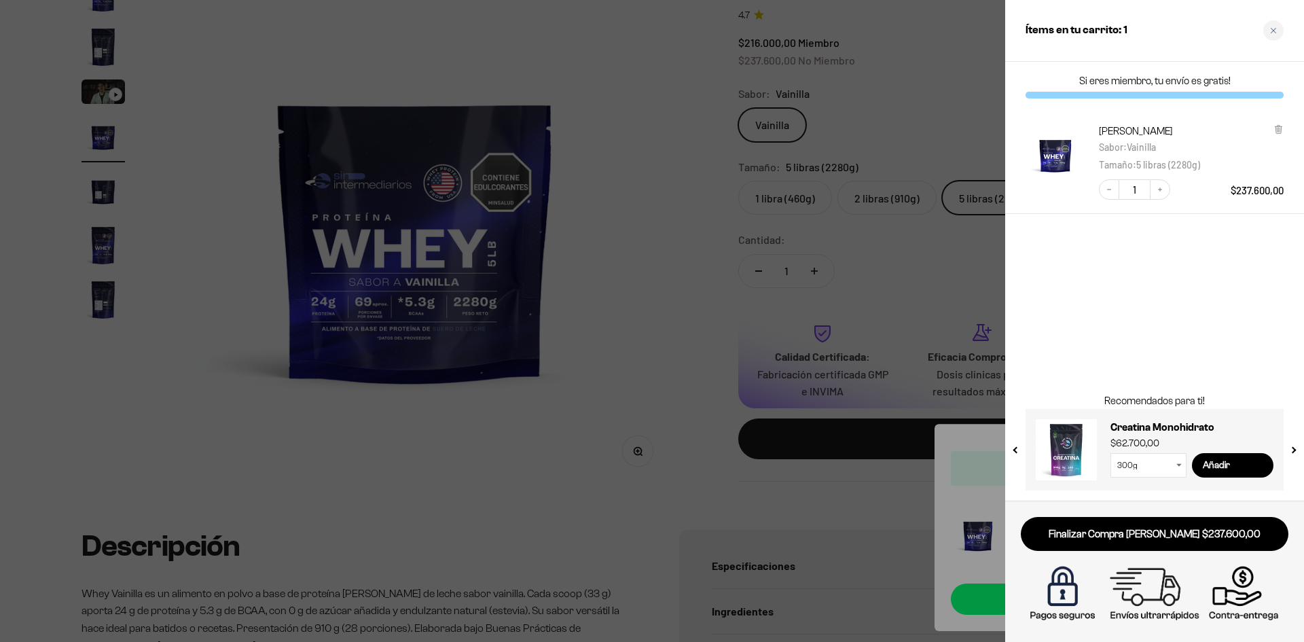
click at [653, 268] on div at bounding box center [652, 321] width 1304 height 642
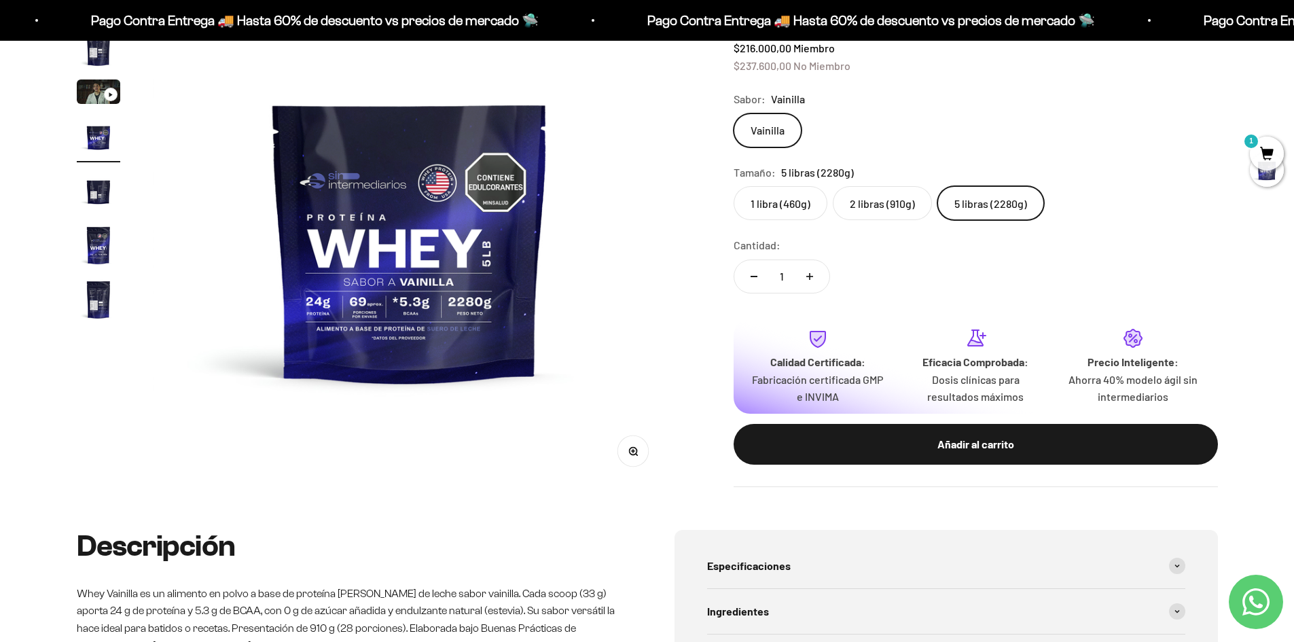
scroll to position [0, 0]
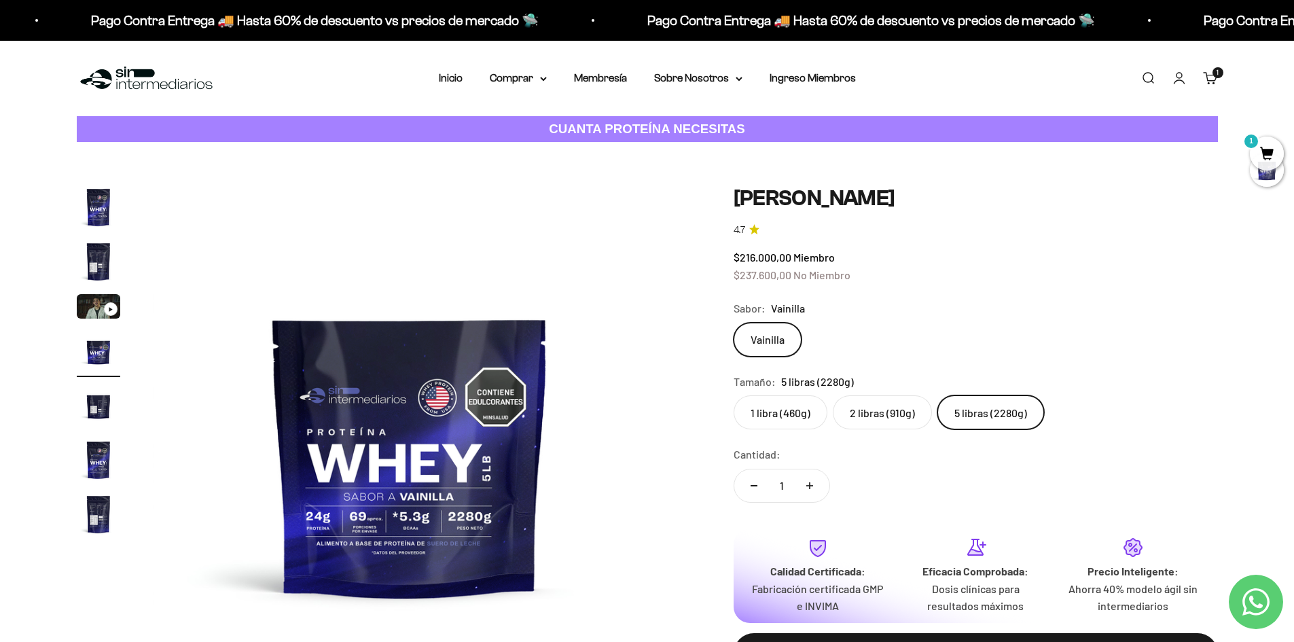
click at [697, 89] on div "Menú Buscar Inicio Comprar Proteínas Ver Todos Whey Iso Vegan Pancakes Pre-Entr…" at bounding box center [647, 78] width 1294 height 75
click at [696, 85] on summary "Sobre Nosotros" at bounding box center [698, 78] width 88 height 18
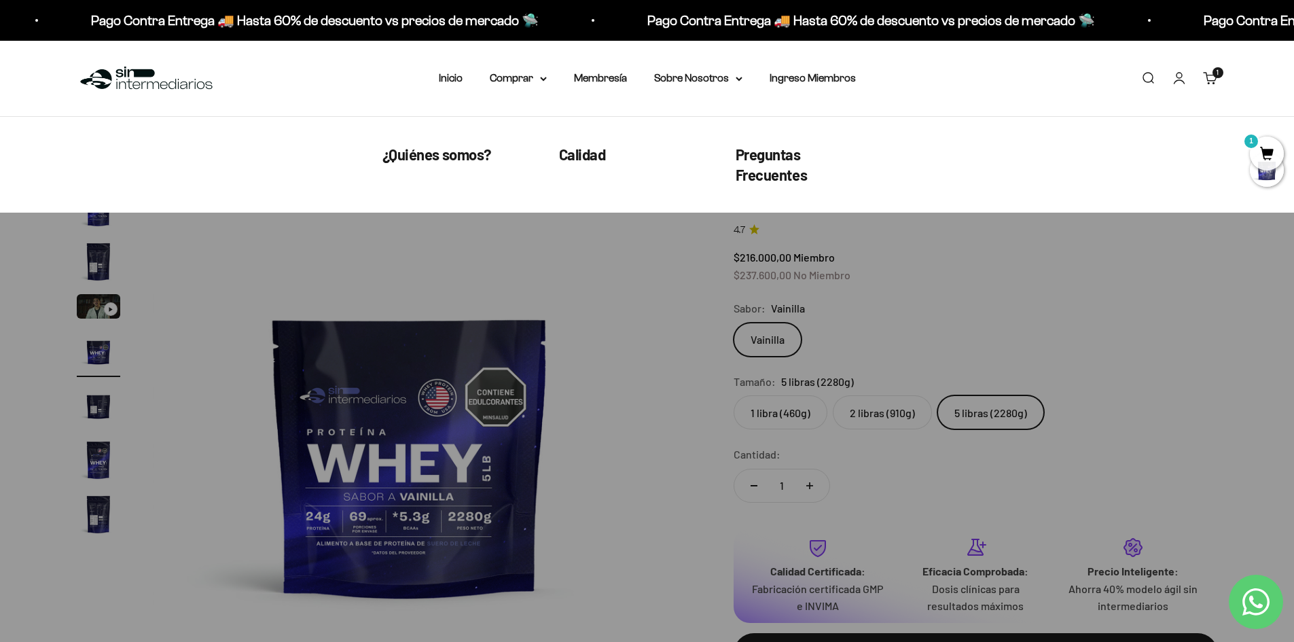
click at [486, 82] on nav "Inicio Comprar Proteínas Ver Todos Whey Iso Vegan" at bounding box center [647, 78] width 417 height 18
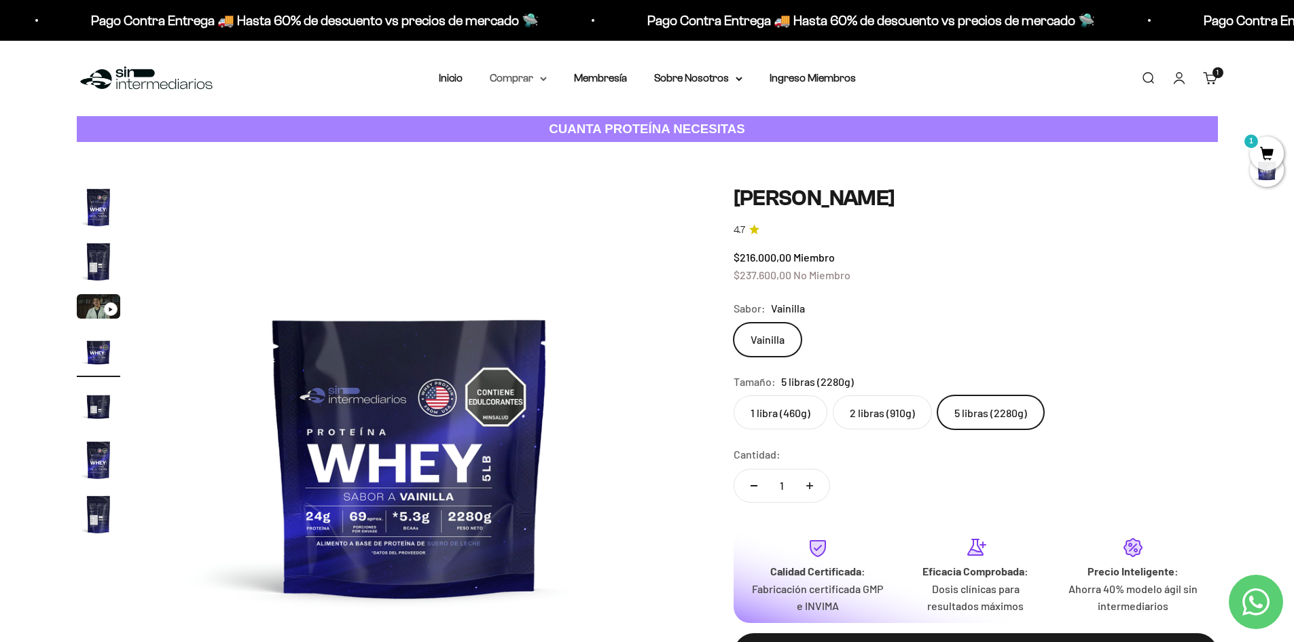
click at [495, 78] on summary "Comprar" at bounding box center [518, 78] width 57 height 18
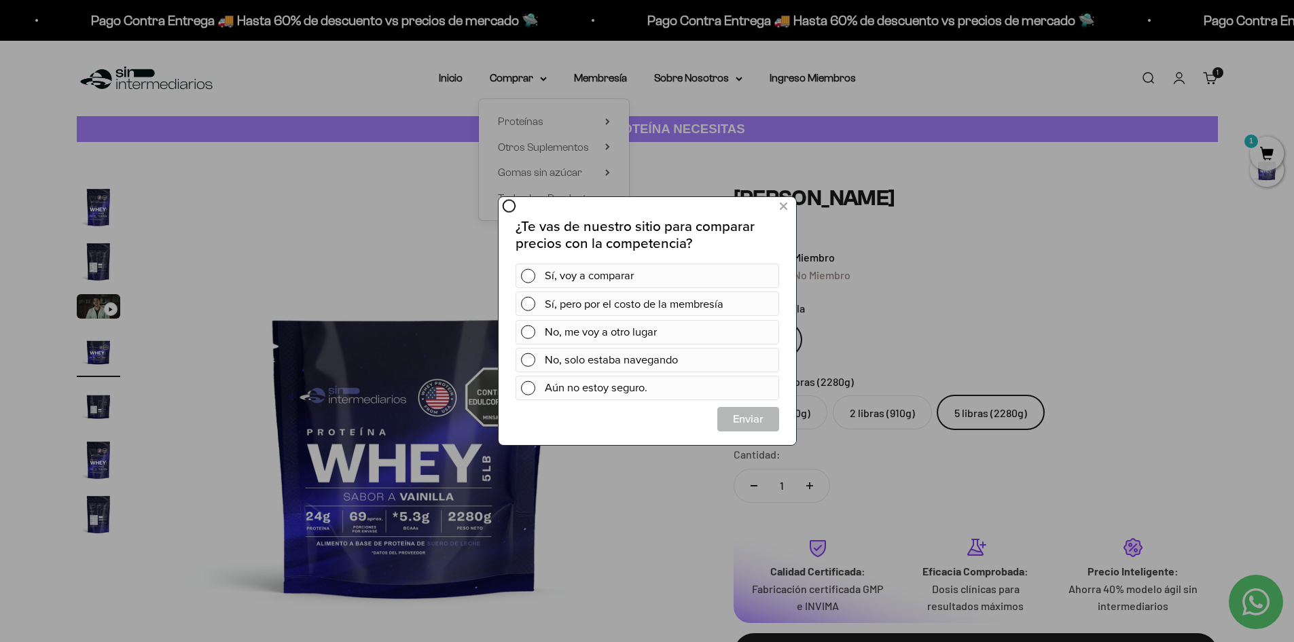
drag, startPoint x: 783, startPoint y: 207, endPoint x: 666, endPoint y: 244, distance: 122.7
click at [666, 244] on div "¿Te vas de nuestro sitio para comparar precios con la competencia? Sí, voy a co…" at bounding box center [647, 320] width 298 height 248
drag, startPoint x: 779, startPoint y: 205, endPoint x: 621, endPoint y: 333, distance: 202.9
click at [627, 326] on div "¿Te vas de nuestro sitio para comparar precios con la competencia? Sí, voy a co…" at bounding box center [647, 320] width 298 height 248
click at [561, 378] on div "Aún no estoy seguro." at bounding box center [658, 388] width 229 height 24
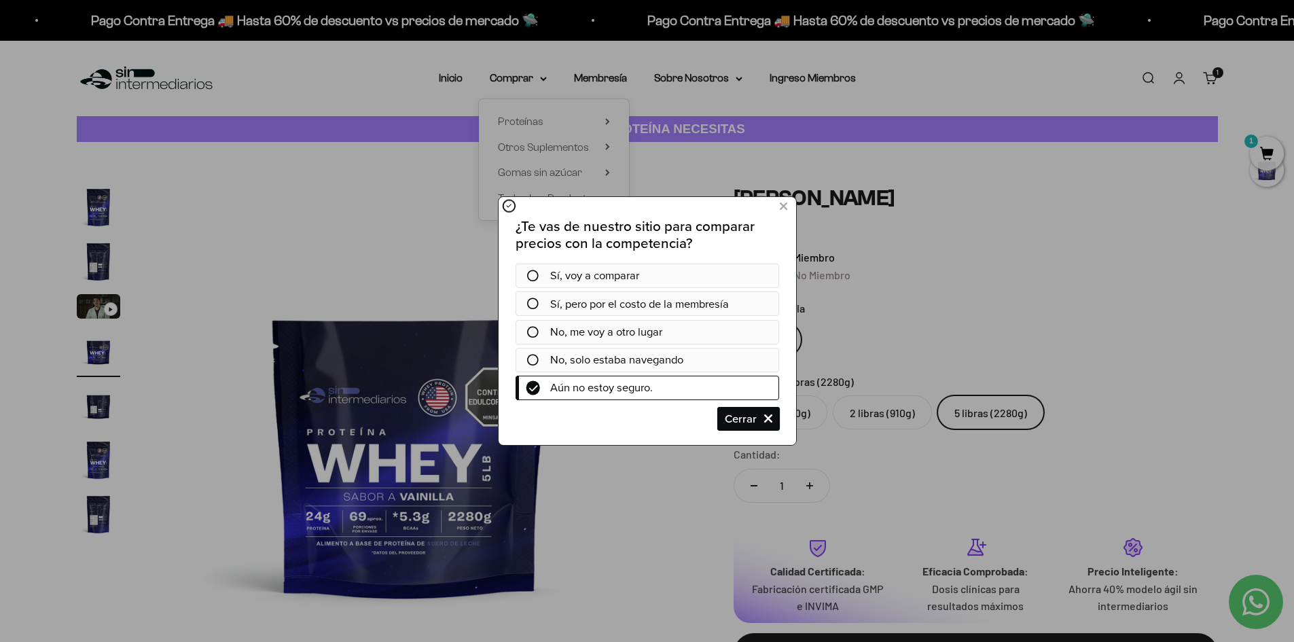
drag, startPoint x: 742, startPoint y: 408, endPoint x: 635, endPoint y: 365, distance: 114.9
click at [635, 365] on div "¿Te vas de nuestro sitio para comparar precios con la competencia? Sí, voy a co…" at bounding box center [647, 324] width 264 height 213
click at [635, 363] on span "No, solo estaba navegando" at bounding box center [616, 359] width 133 height 17
click at [597, 336] on span "No, me voy a otro lugar" at bounding box center [606, 331] width 112 height 17
click at [532, 328] on icon at bounding box center [532, 332] width 12 height 12
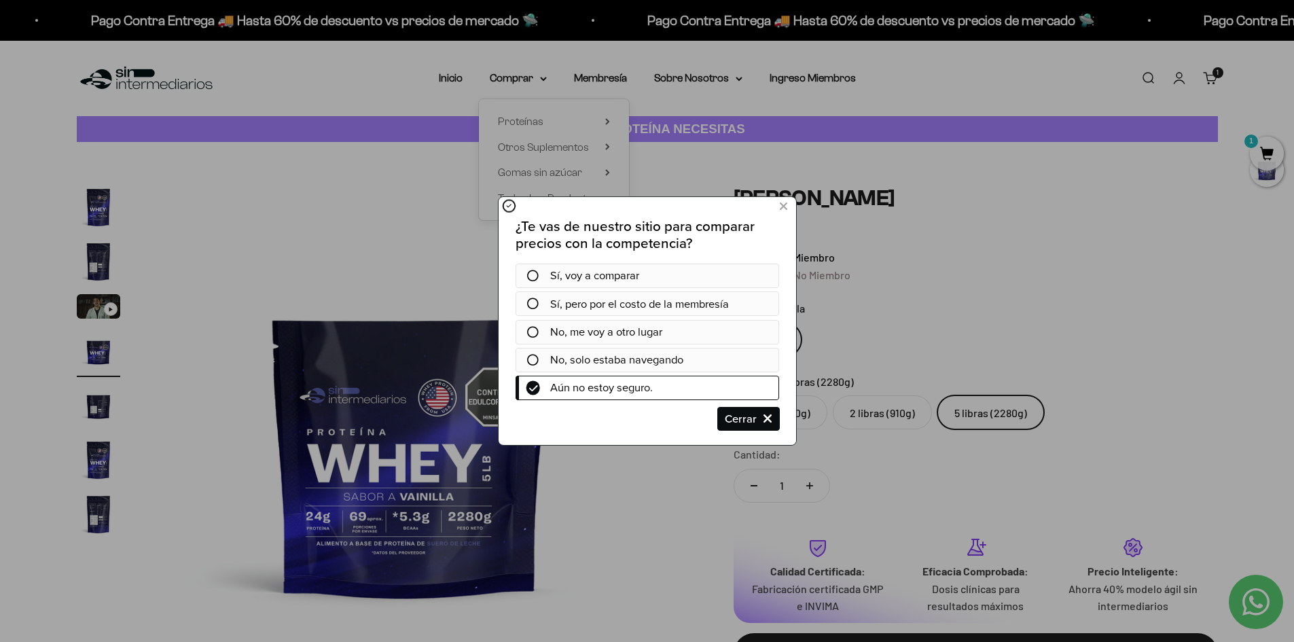
click at [535, 359] on icon at bounding box center [532, 361] width 12 height 12
click at [544, 361] on div at bounding box center [532, 361] width 35 height 12
click at [532, 359] on icon at bounding box center [532, 361] width 12 height 12
click at [529, 357] on icon at bounding box center [532, 361] width 12 height 12
click at [528, 357] on icon at bounding box center [532, 361] width 12 height 12
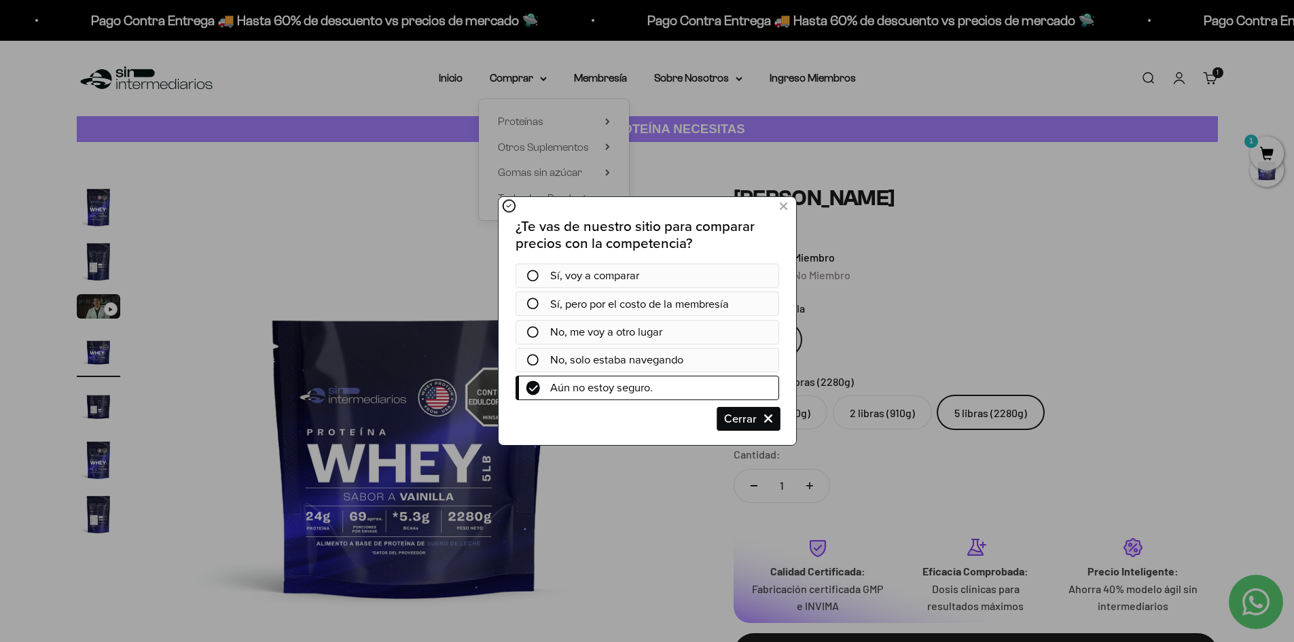
click at [764, 411] on span "Cerrar" at bounding box center [747, 419] width 60 height 24
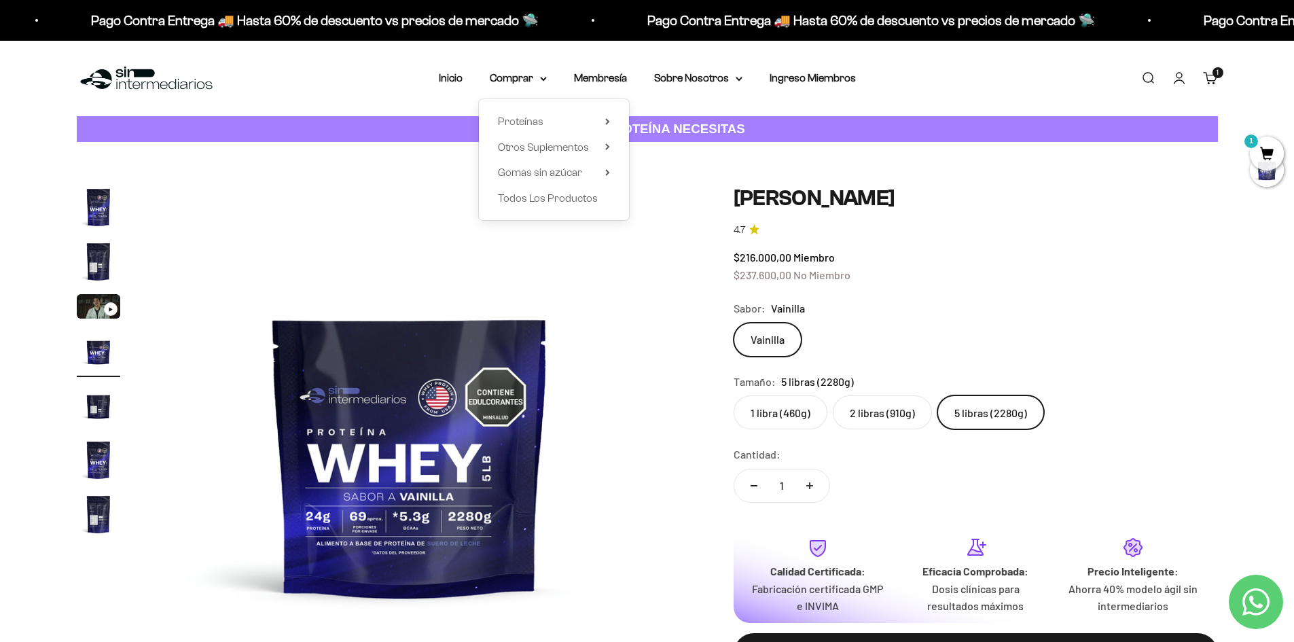
drag, startPoint x: 1086, startPoint y: 260, endPoint x: 982, endPoint y: 348, distance: 135.9
click at [1085, 264] on div "$216.000,00 Miembro $237.600,00 No Miembro" at bounding box center [976, 266] width 484 height 35
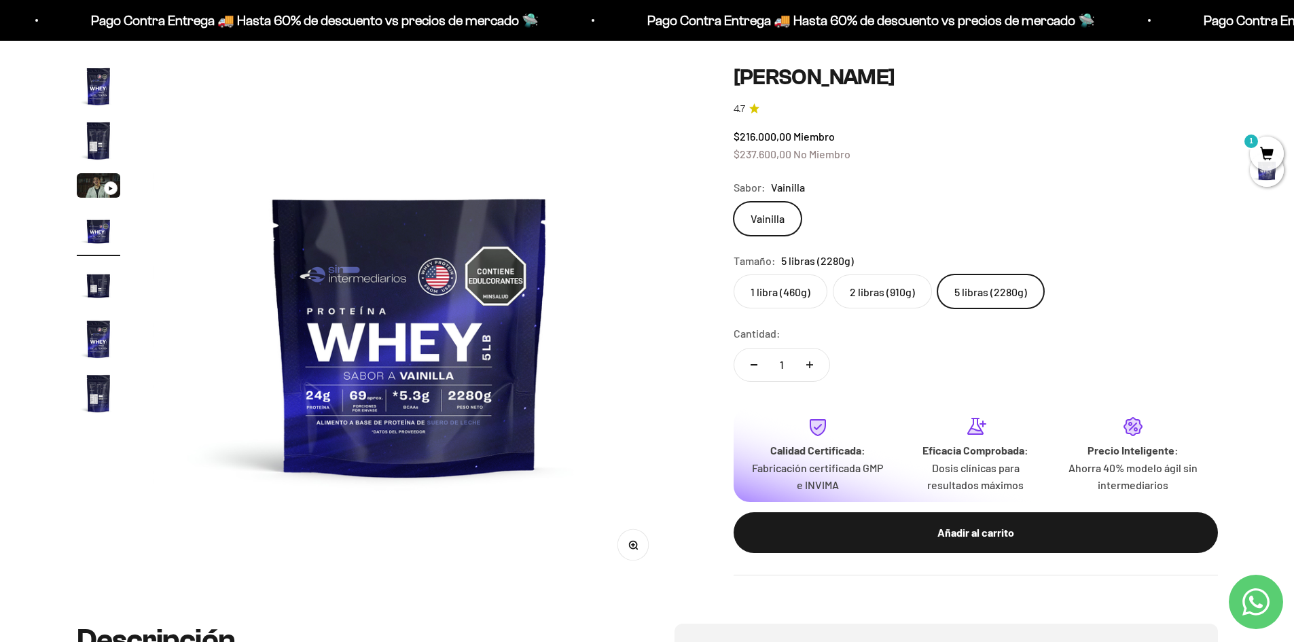
scroll to position [134, 0]
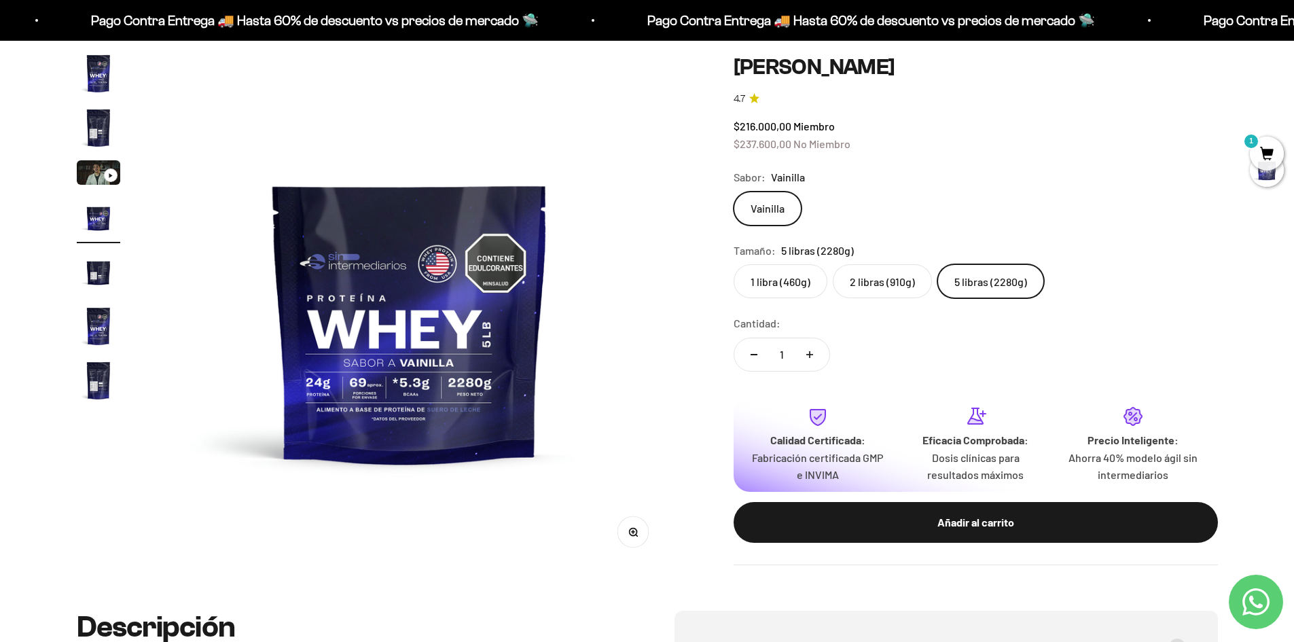
click at [845, 292] on label "2 libras (910g)" at bounding box center [882, 281] width 99 height 34
click at [734, 264] on input "2 libras (910g)" at bounding box center [733, 264] width 1 height 1
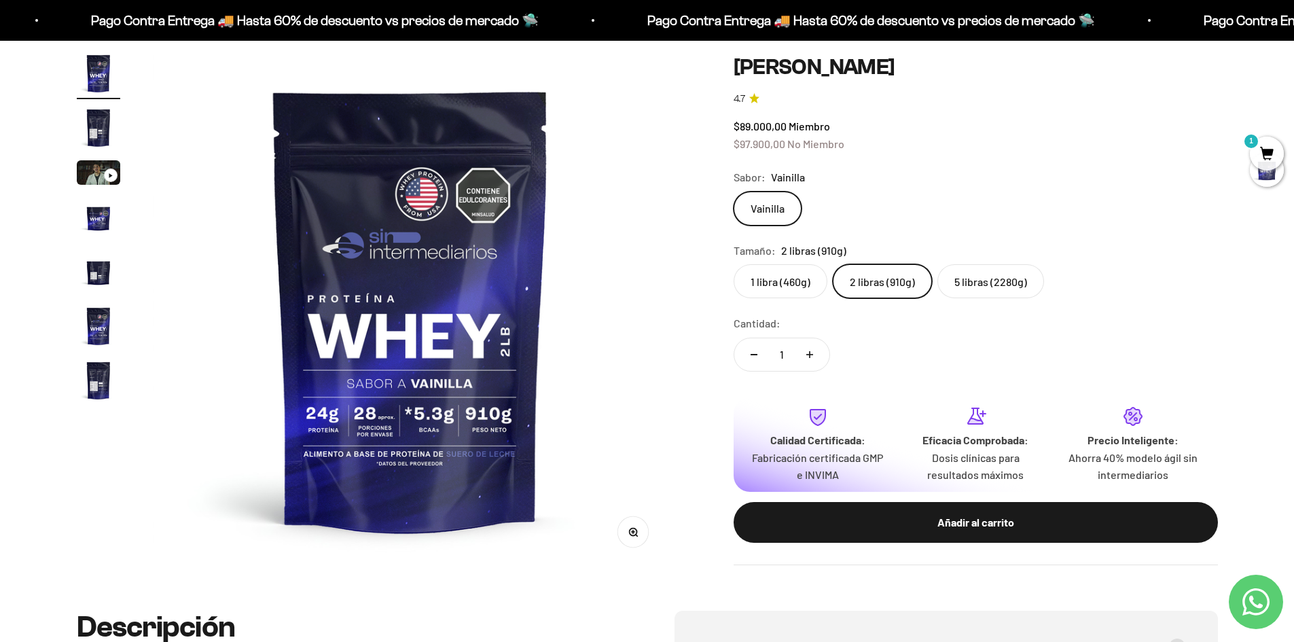
drag, startPoint x: 933, startPoint y: 518, endPoint x: 1248, endPoint y: 153, distance: 482.6
click at [1247, 154] on div "Zoom Ir al artículo 1 Ir al artículo 2 Ir al artículo 3 Ir al artículo 4 Ir al …" at bounding box center [647, 309] width 1294 height 603
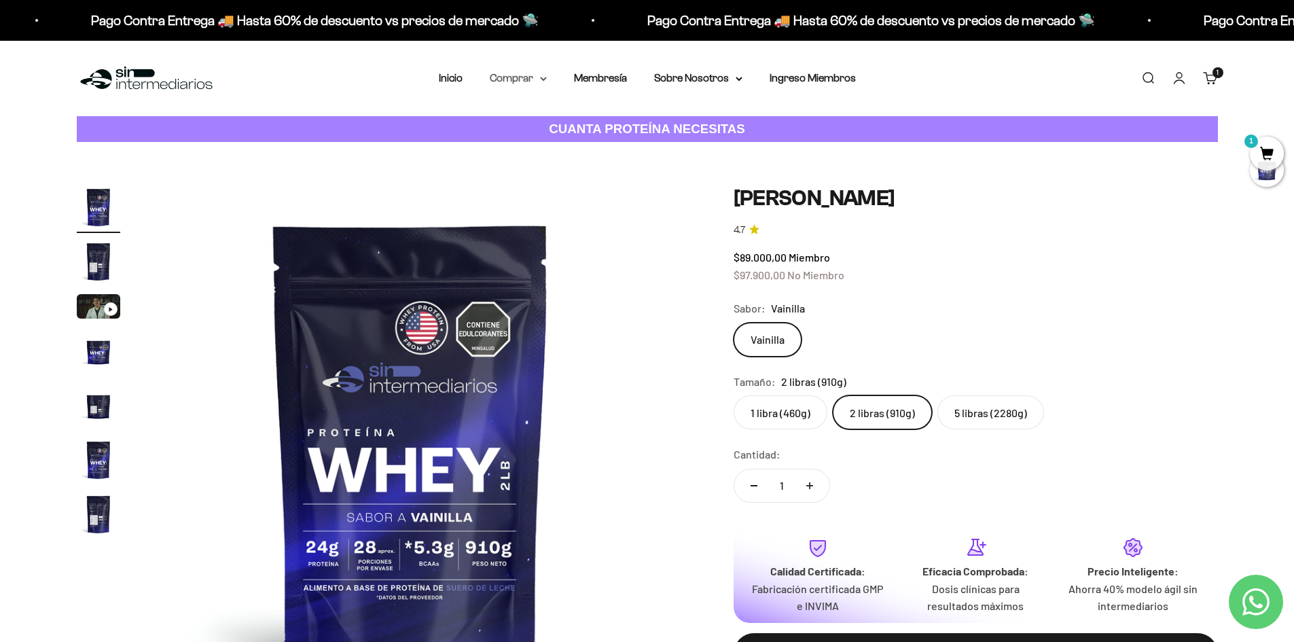
click at [512, 77] on summary "Comprar" at bounding box center [518, 78] width 57 height 18
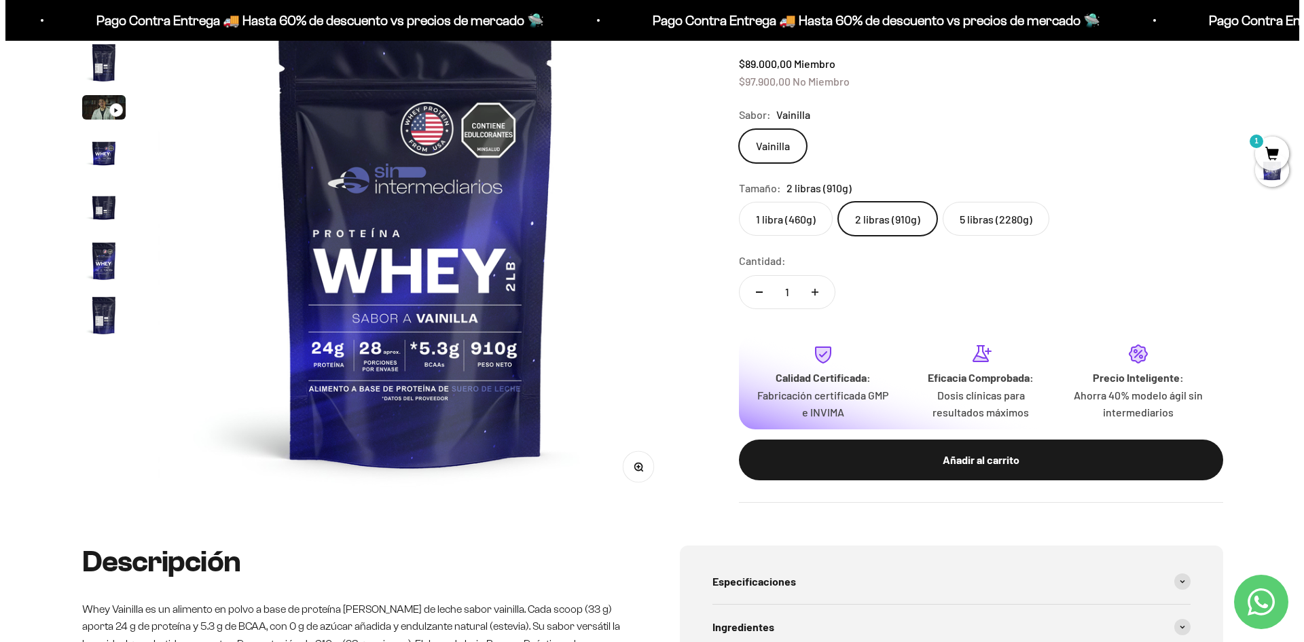
scroll to position [208, 0]
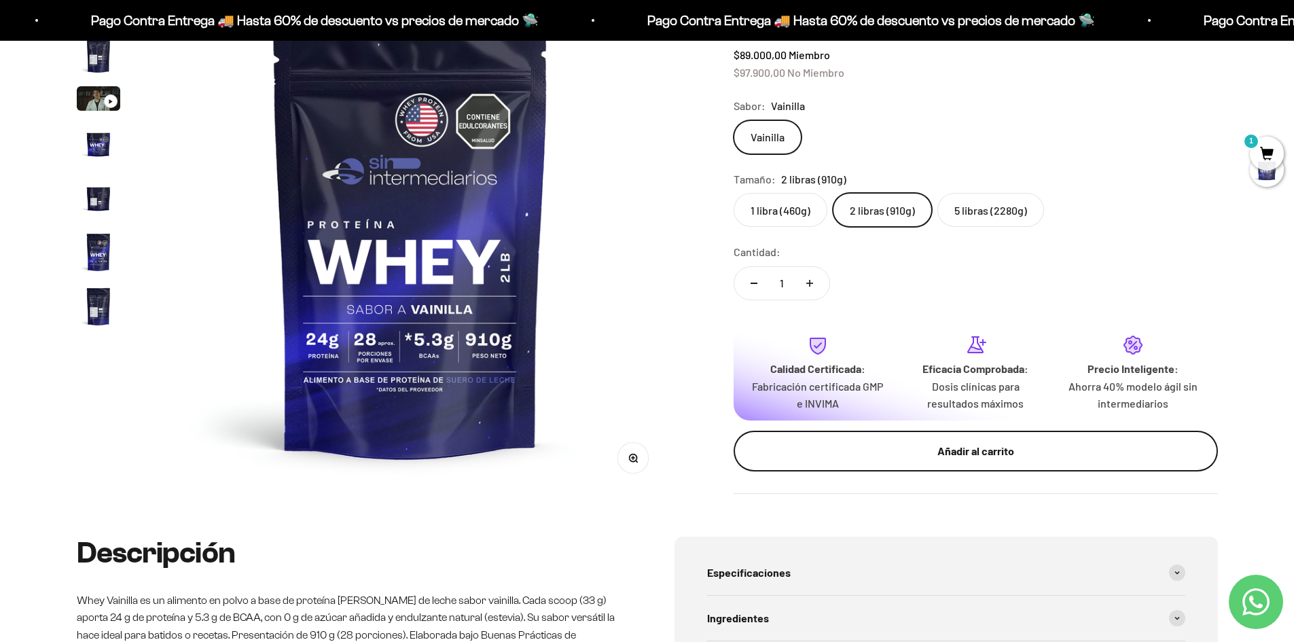
click at [1046, 439] on button "Añadir al carrito" at bounding box center [976, 450] width 484 height 41
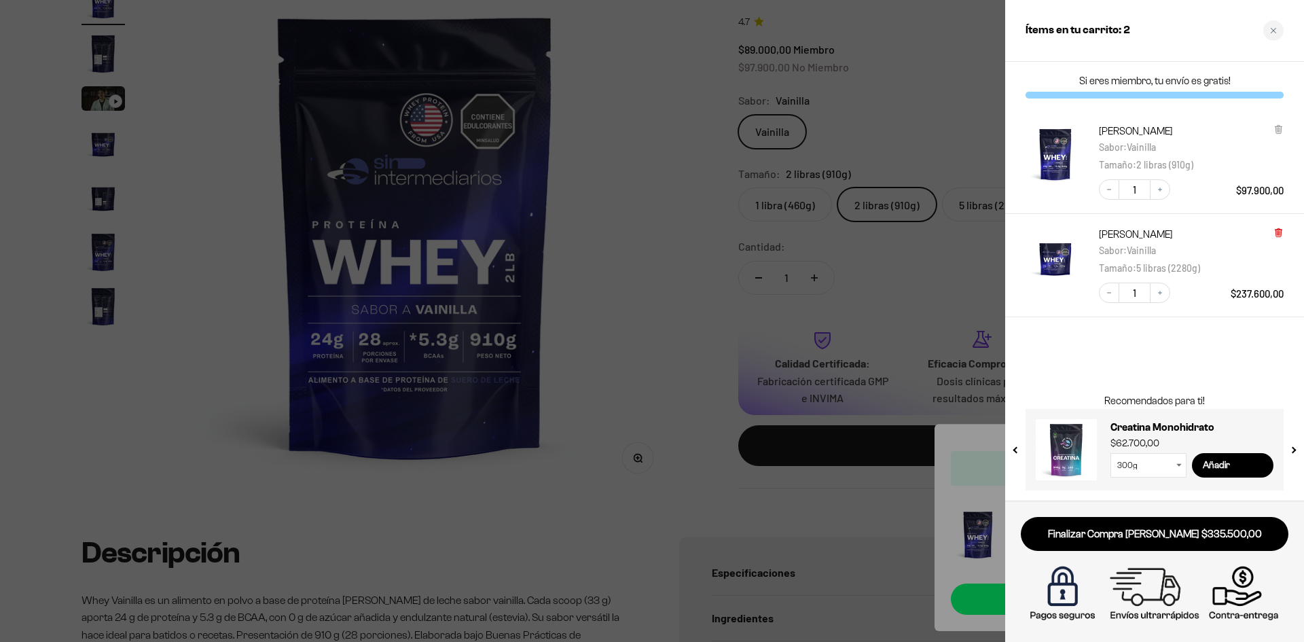
click at [1276, 234] on icon at bounding box center [1279, 233] width 10 height 10
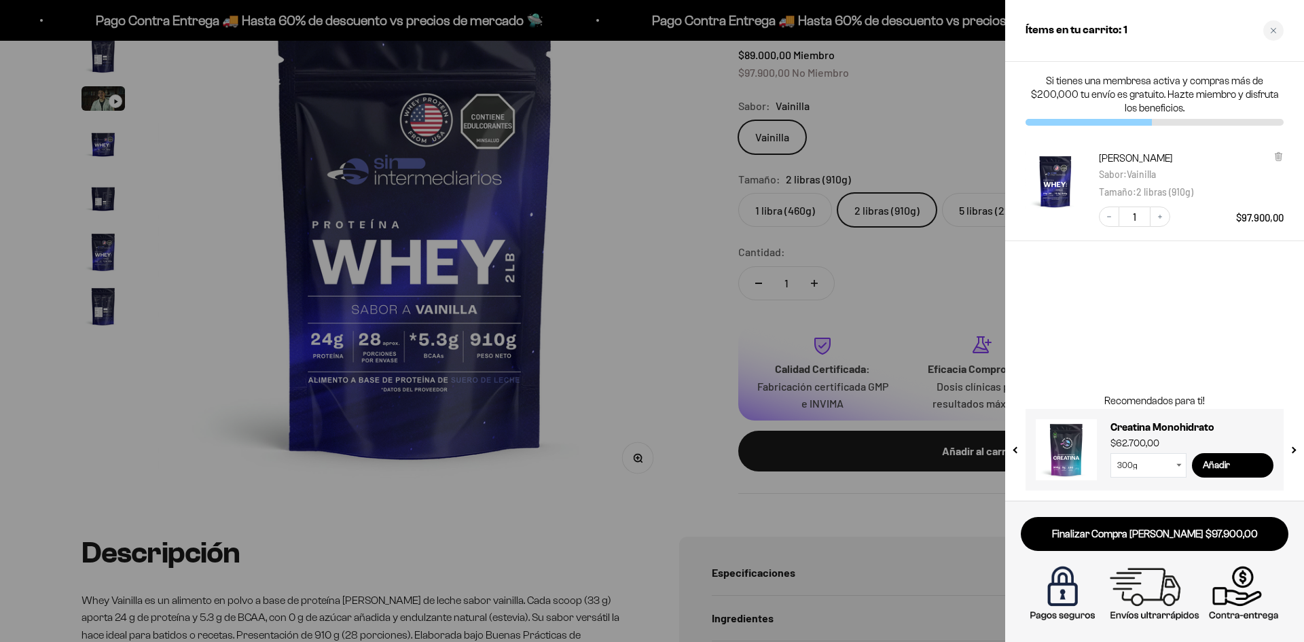
drag, startPoint x: 1259, startPoint y: 538, endPoint x: 1253, endPoint y: 534, distance: 7.3
click at [1258, 537] on link "Finalizar Compra Segura $97.900,00" at bounding box center [1155, 534] width 268 height 35
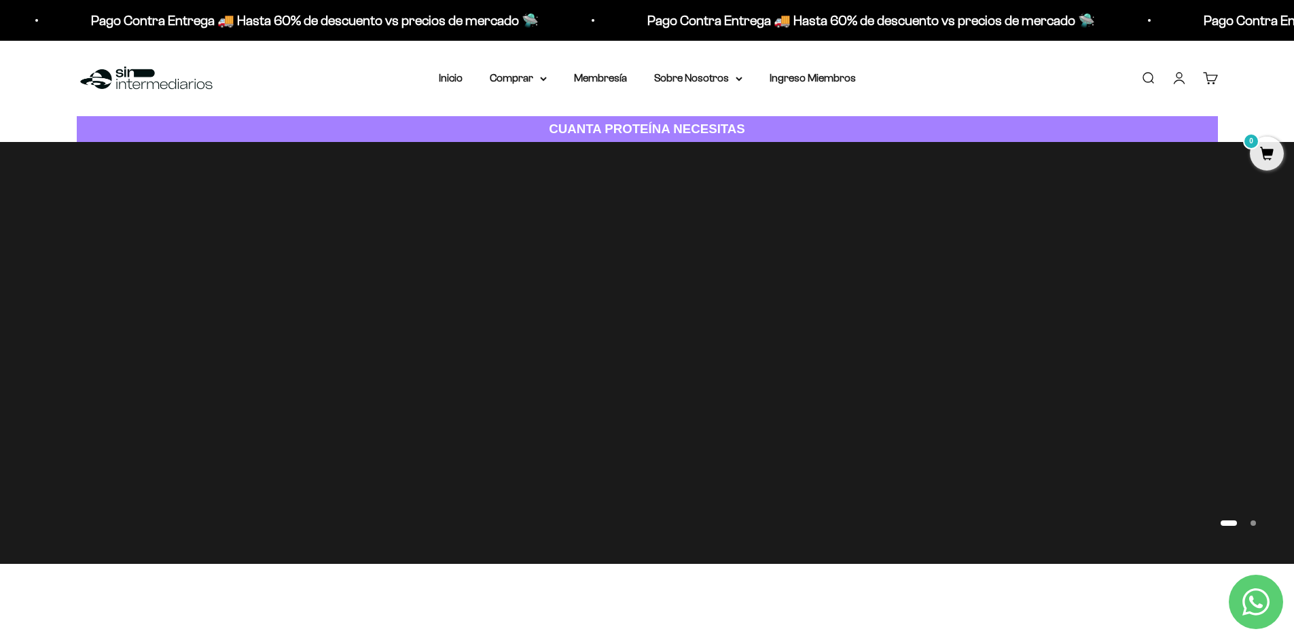
click at [1182, 82] on link "Cuenta" at bounding box center [1179, 78] width 15 height 15
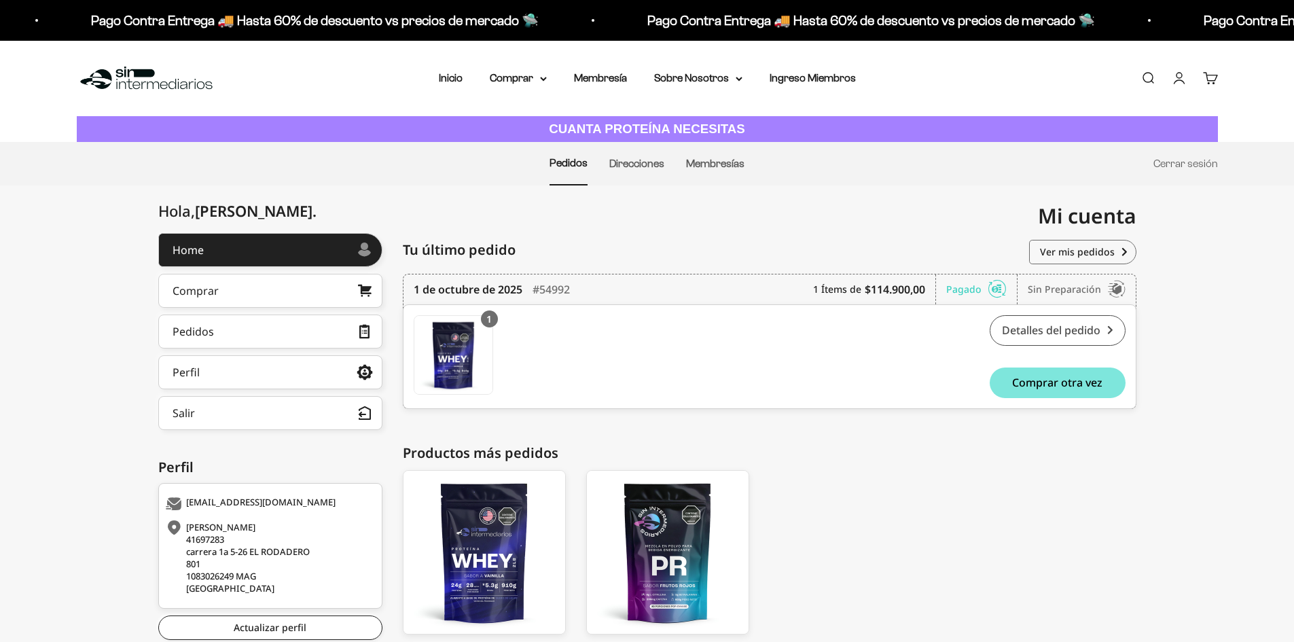
click at [1054, 331] on link "Detalles del pedido" at bounding box center [1058, 330] width 136 height 31
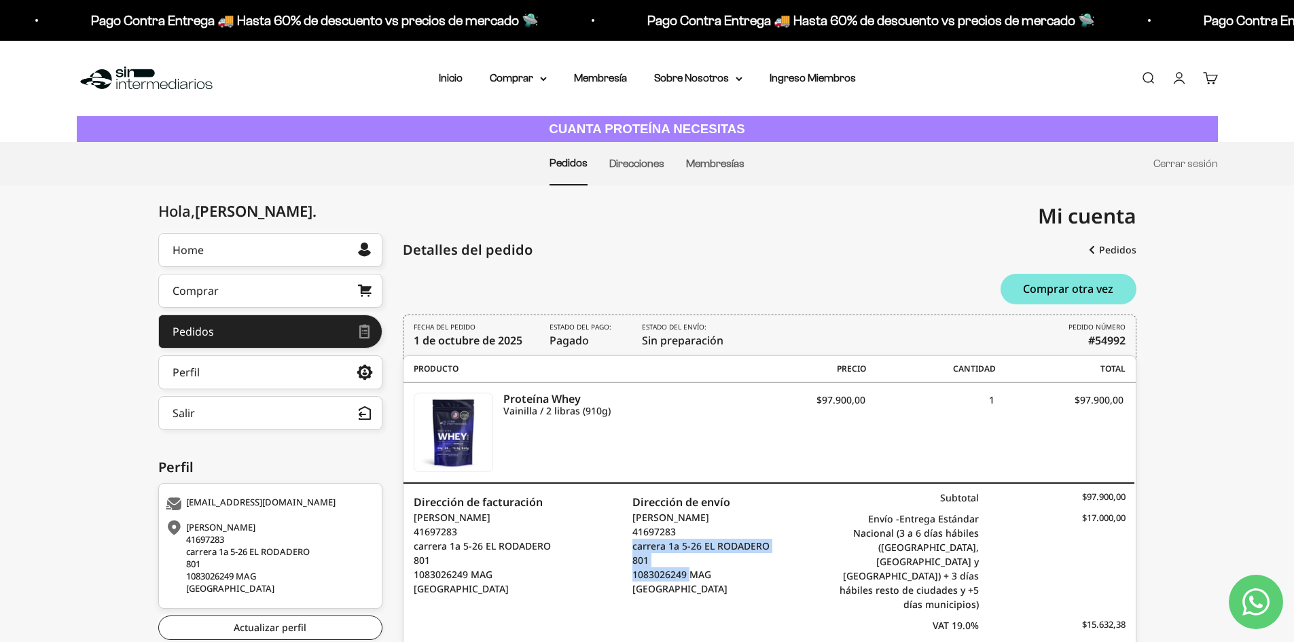
copy p "carrera 1a 5-26 EL RODADERO 801 1083026249"
drag, startPoint x: 634, startPoint y: 545, endPoint x: 694, endPoint y: 577, distance: 68.7
click at [694, 577] on p "Patricia Mogollon 41697283 carrera 1a 5-26 EL RODADERO 801 1083026249 MAG Colom…" at bounding box center [700, 553] width 137 height 86
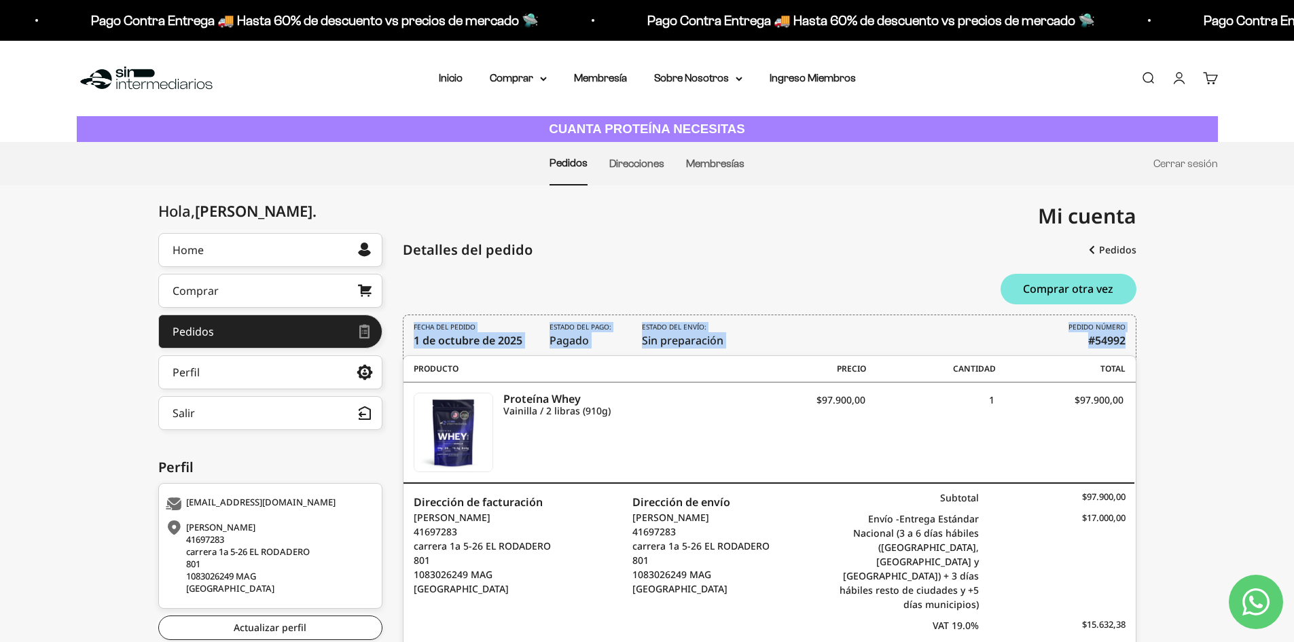
drag, startPoint x: 1291, startPoint y: 272, endPoint x: 1292, endPoint y: 350, distance: 77.4
click at [1292, 350] on div "Hola, Jose . Home Comprar Pedidos Perfil Información personal Direcciones guard…" at bounding box center [647, 459] width 1294 height 452
drag, startPoint x: 921, startPoint y: 452, endPoint x: 889, endPoint y: 457, distance: 32.9
click at [907, 454] on div "Proteína Whey Vainilla / 2 libras (910g) PT01002 $97.900,00 1 $97.900,00" at bounding box center [769, 432] width 731 height 100
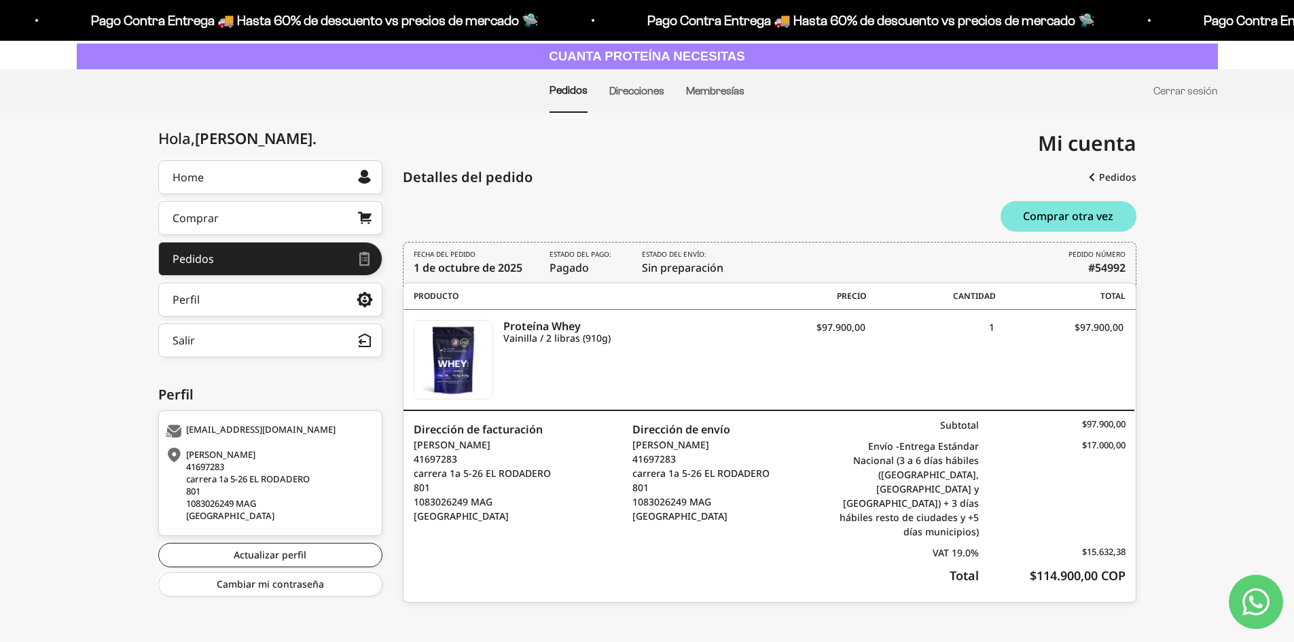
scroll to position [71, 0]
